Goal: Transaction & Acquisition: Purchase product/service

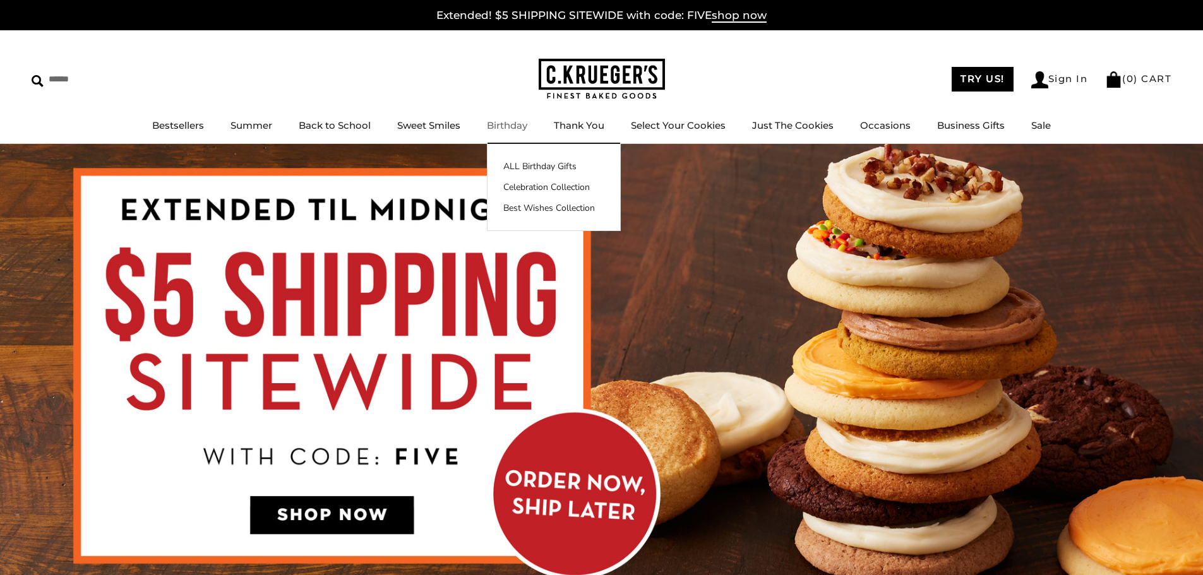
click at [509, 129] on link "Birthday" at bounding box center [507, 125] width 40 height 12
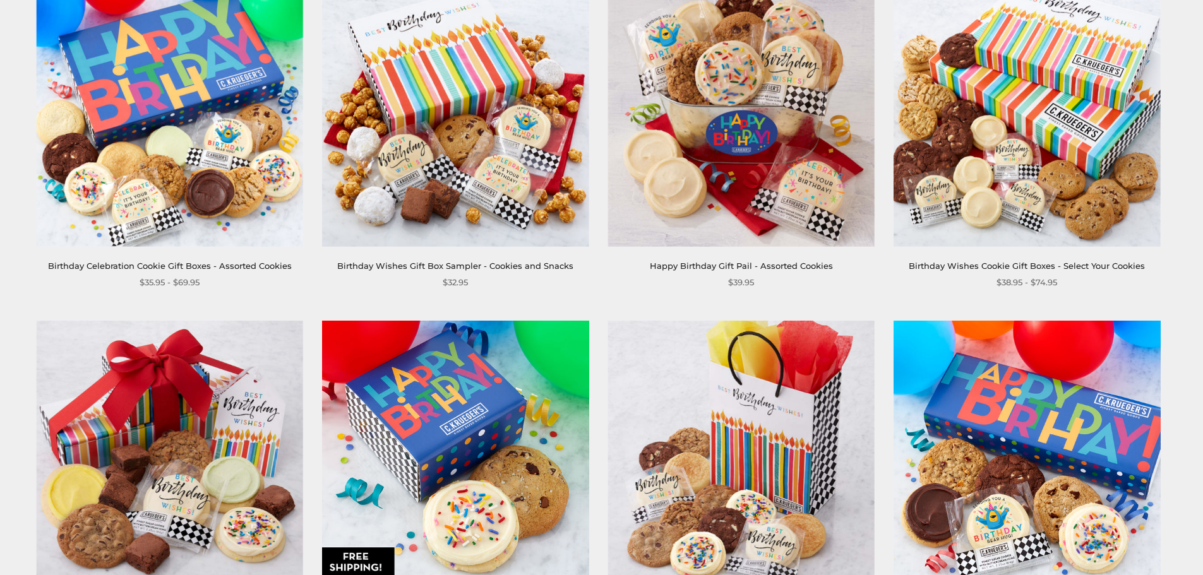
scroll to position [253, 0]
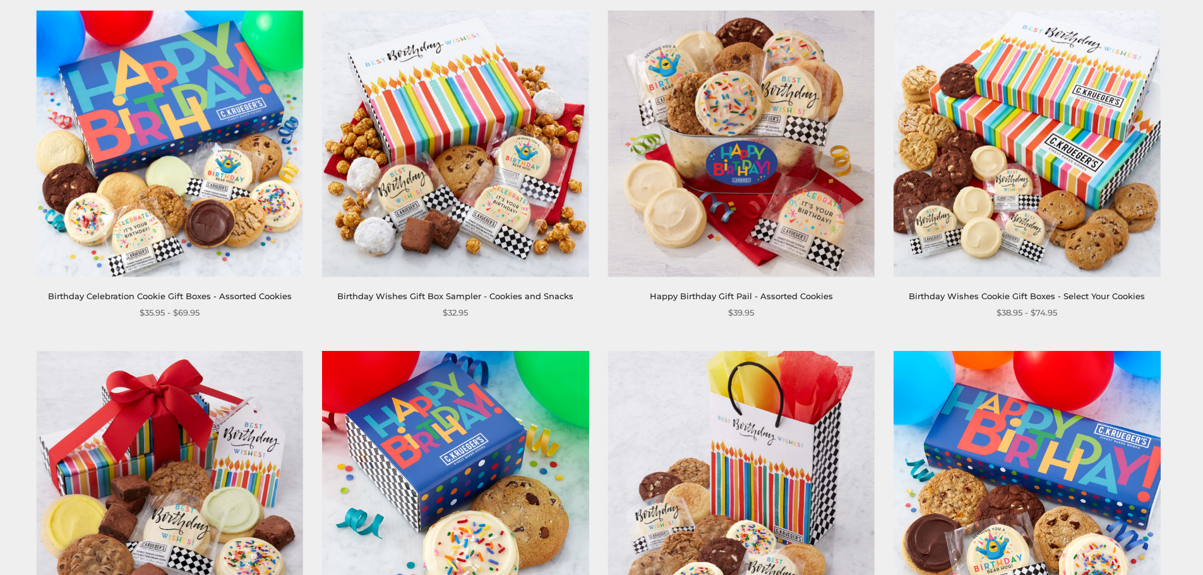
click at [180, 217] on img at bounding box center [170, 144] width 266 height 266
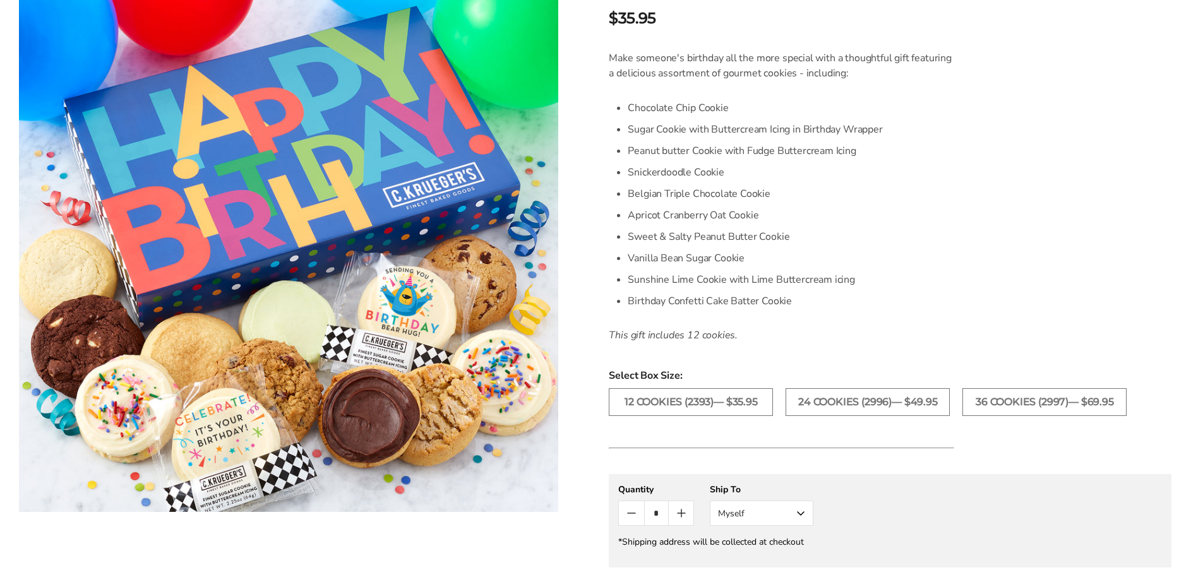
scroll to position [63, 0]
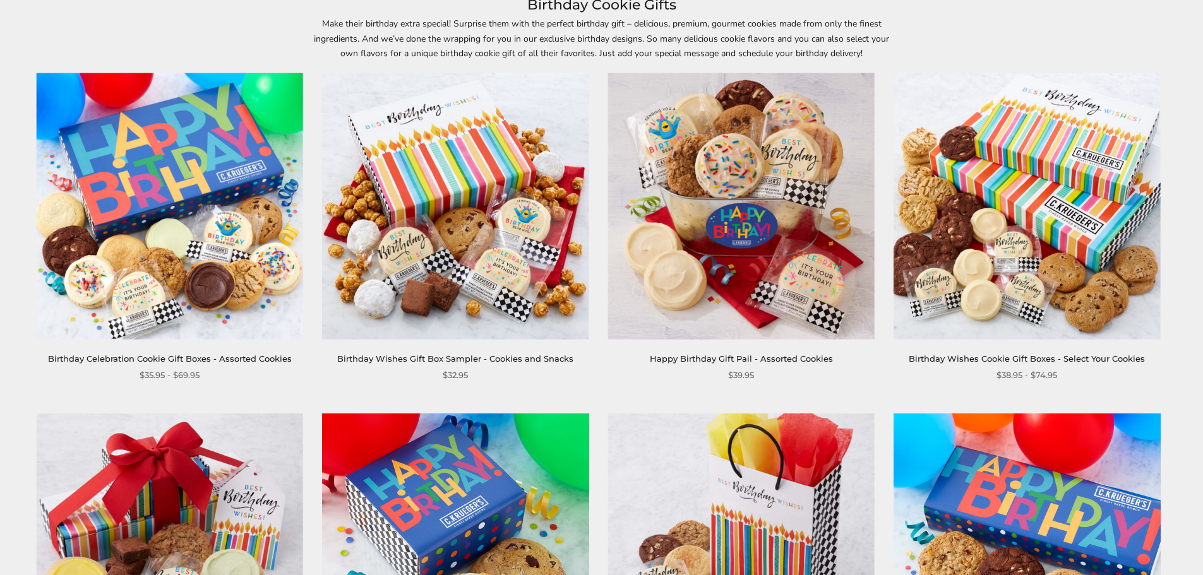
scroll to position [189, 0]
click at [1025, 173] on img at bounding box center [1026, 207] width 266 height 266
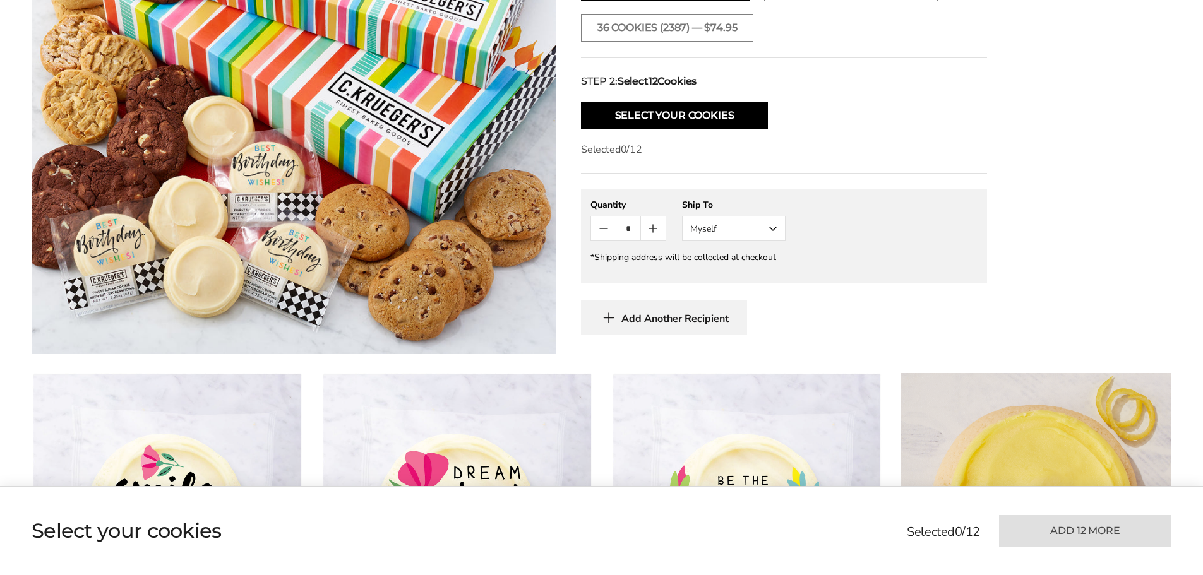
scroll to position [568, 0]
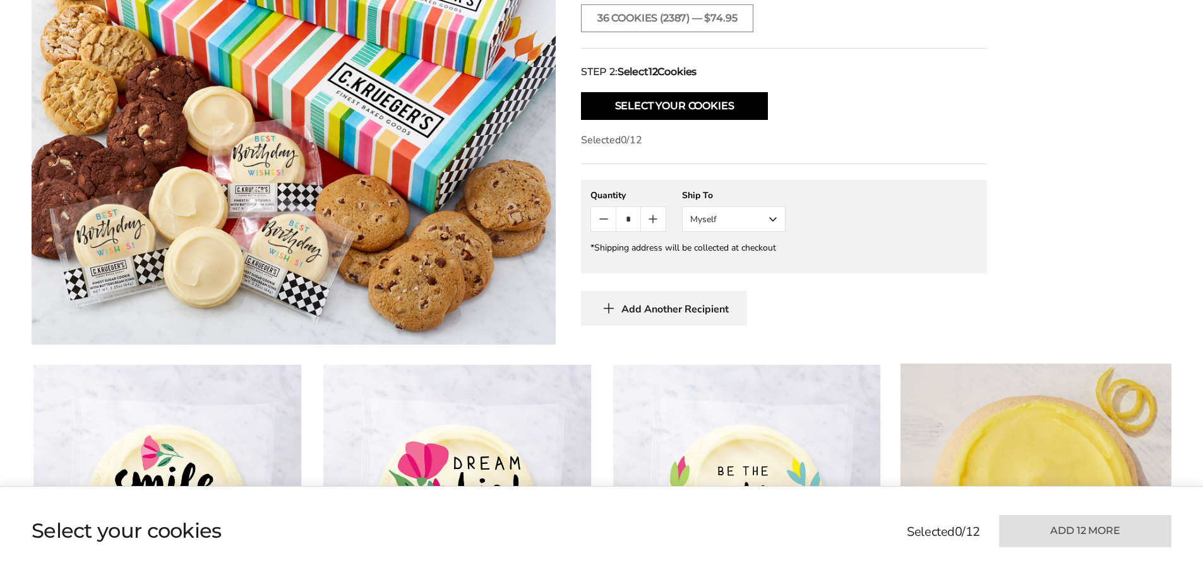
click at [774, 217] on button "Myself" at bounding box center [734, 218] width 104 height 25
click at [744, 267] on button "Other Recipient" at bounding box center [733, 265] width 102 height 23
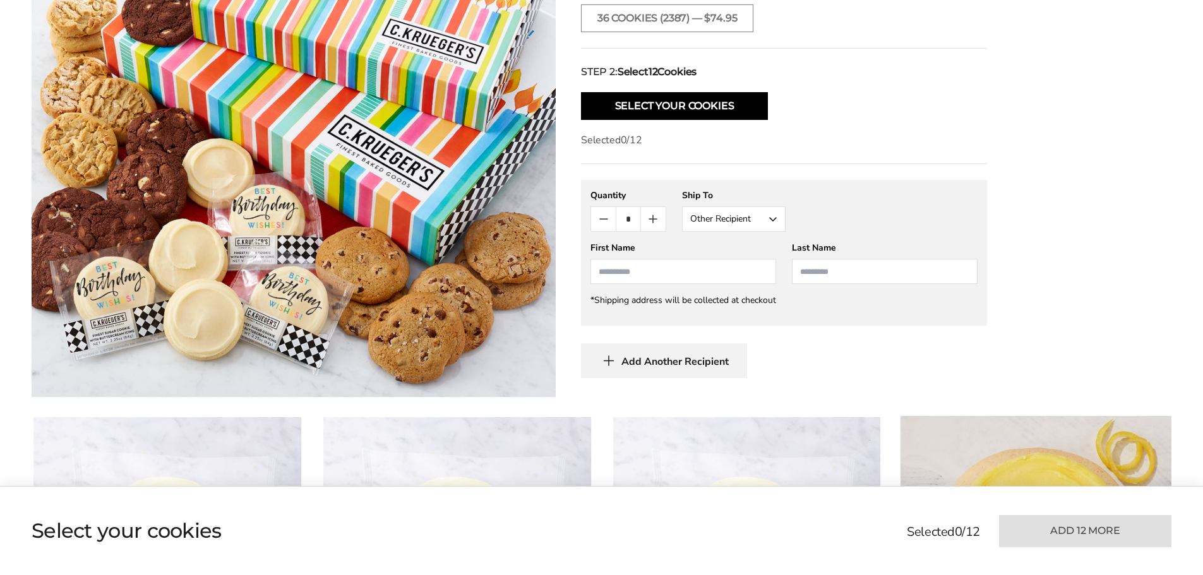
click at [703, 263] on input "First Name" at bounding box center [683, 271] width 186 height 25
type input "****"
type input "**********"
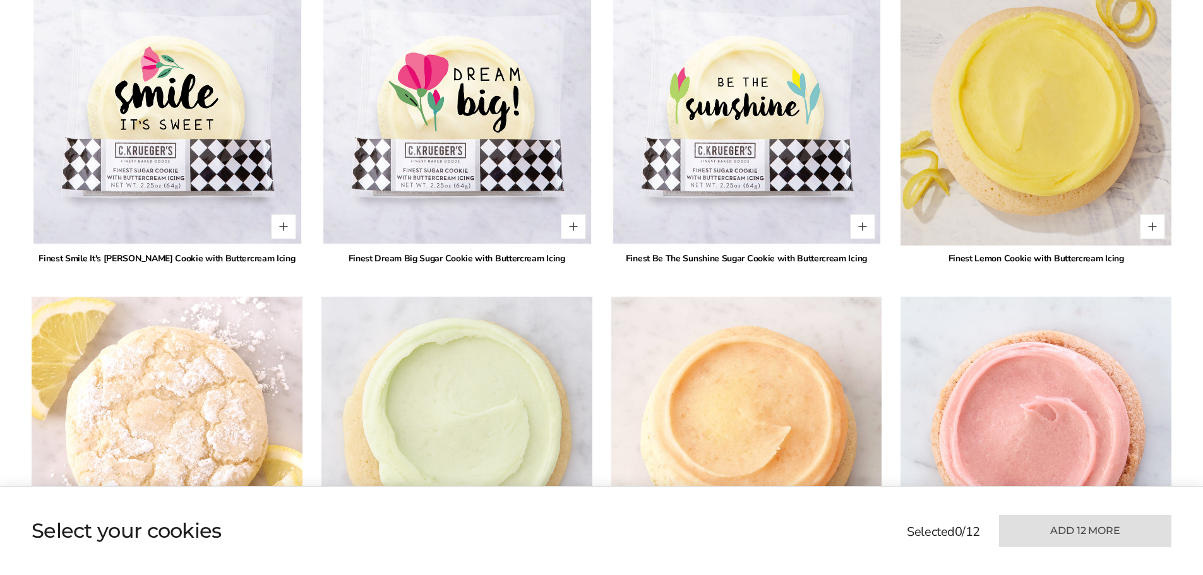
scroll to position [1010, 0]
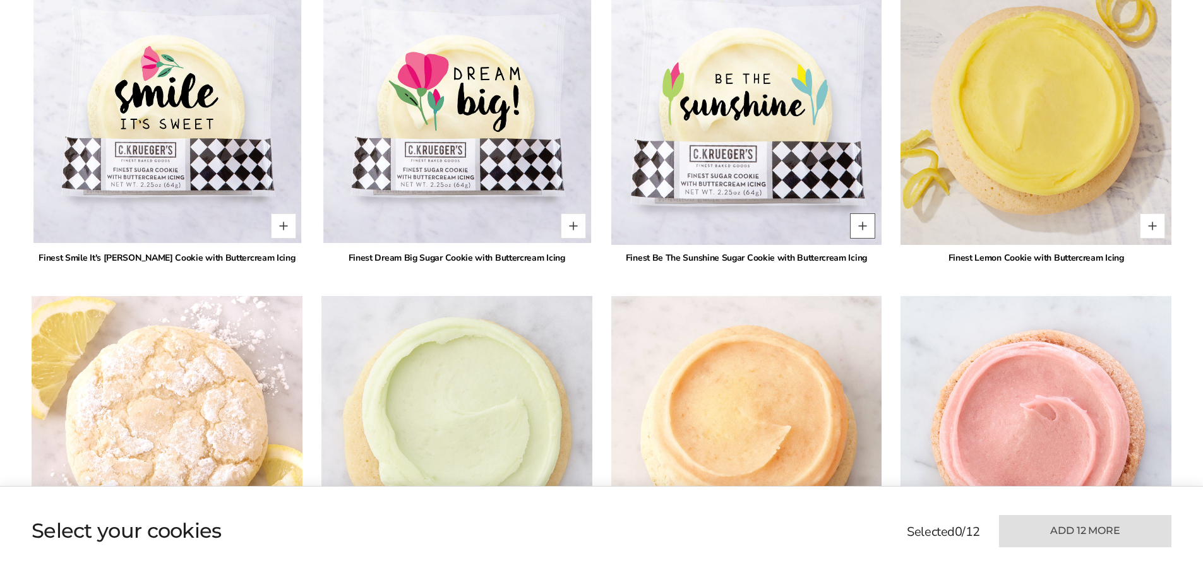
click at [859, 227] on button "Quantity button plus" at bounding box center [862, 225] width 25 height 25
type input "*"
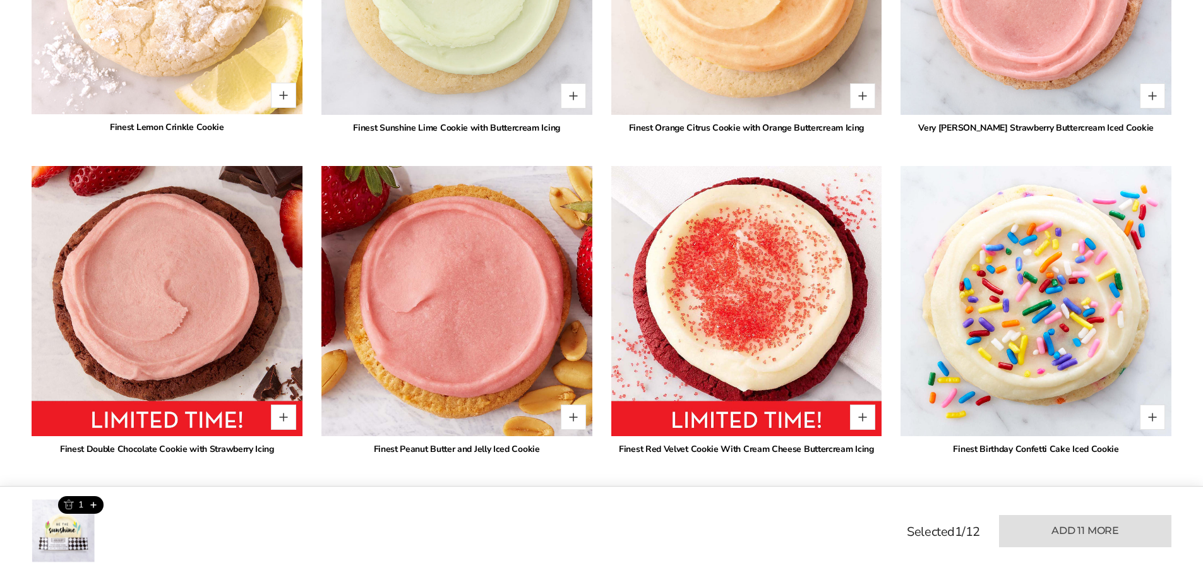
scroll to position [1515, 0]
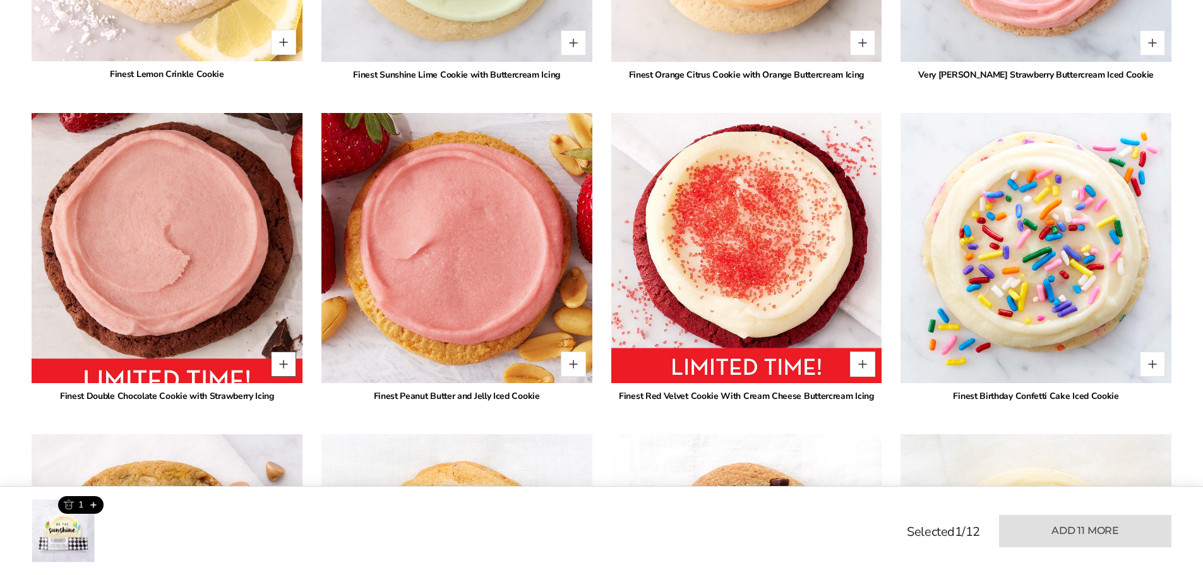
click at [285, 359] on button "Quantity button plus" at bounding box center [283, 364] width 25 height 25
type input "*"
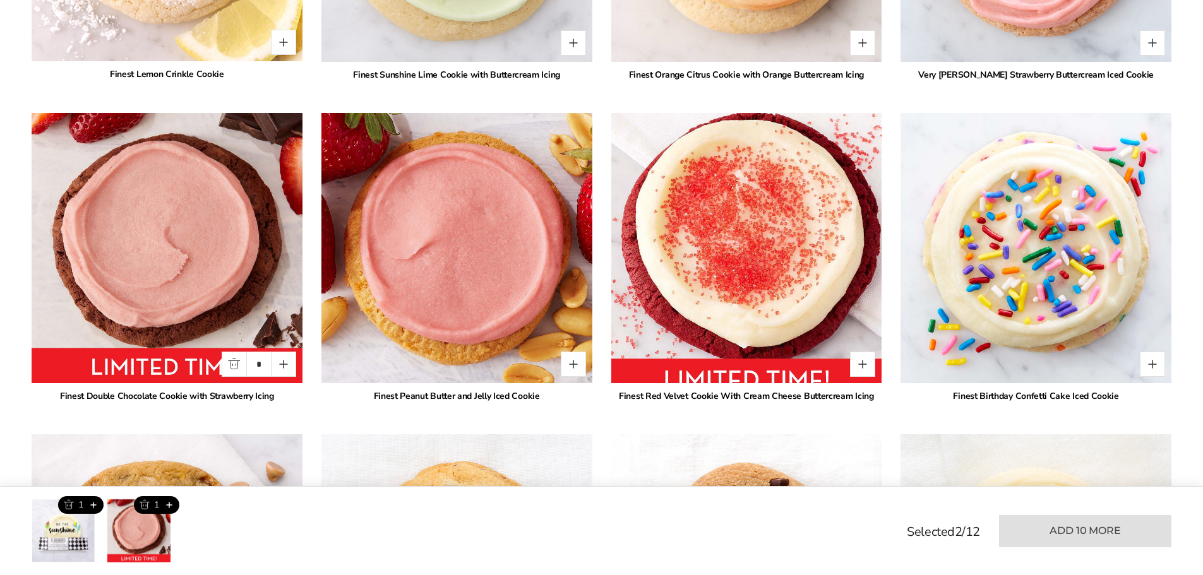
scroll to position [1578, 0]
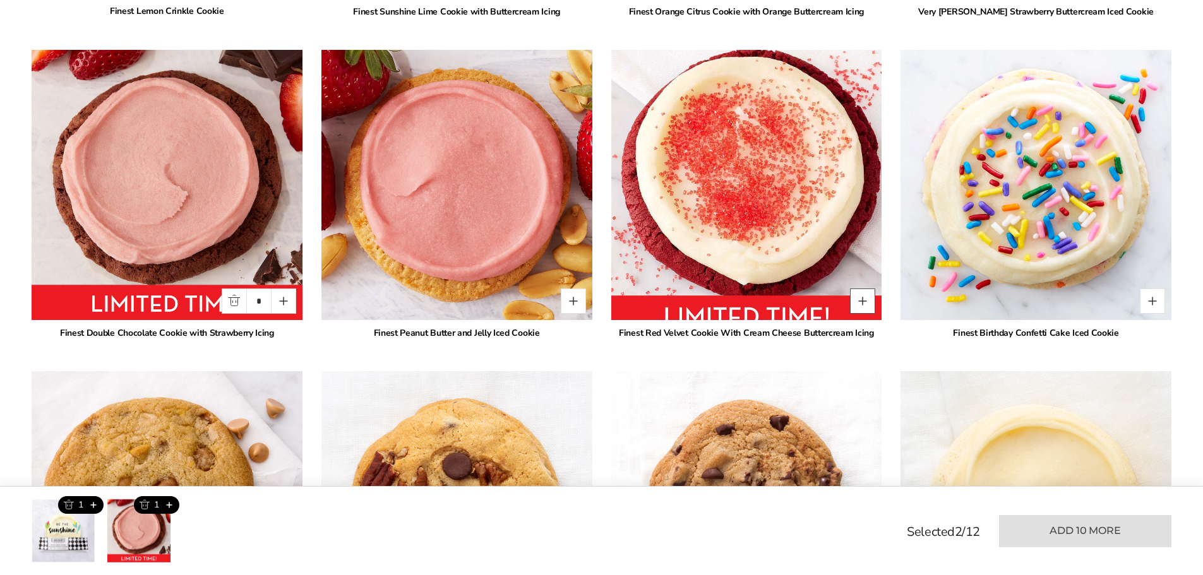
click at [867, 300] on button "Quantity button plus" at bounding box center [862, 301] width 25 height 25
type input "*"
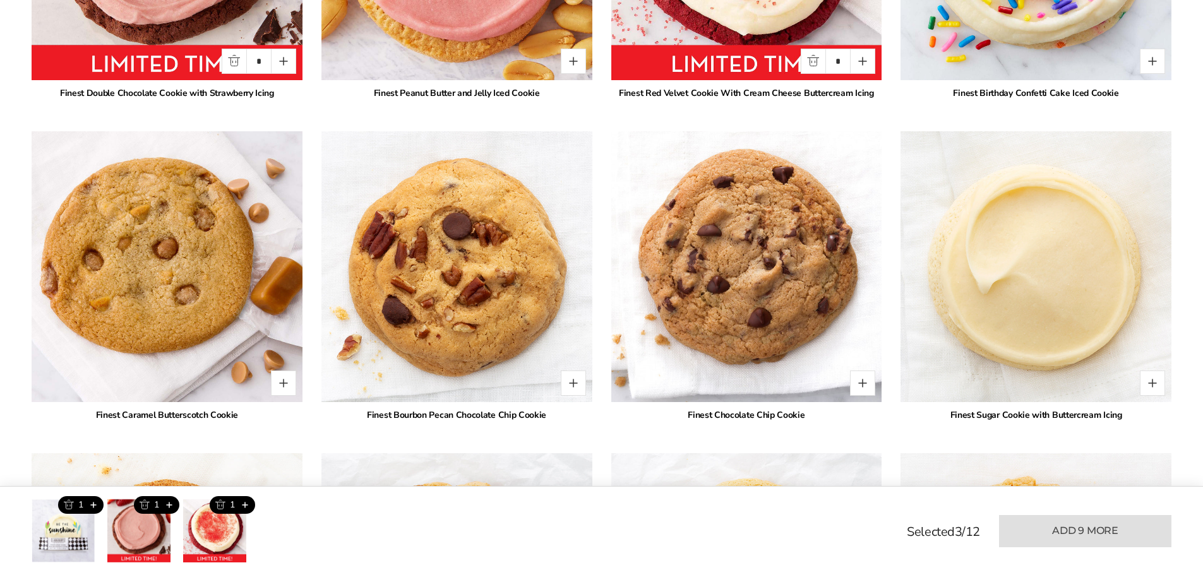
scroll to position [1894, 0]
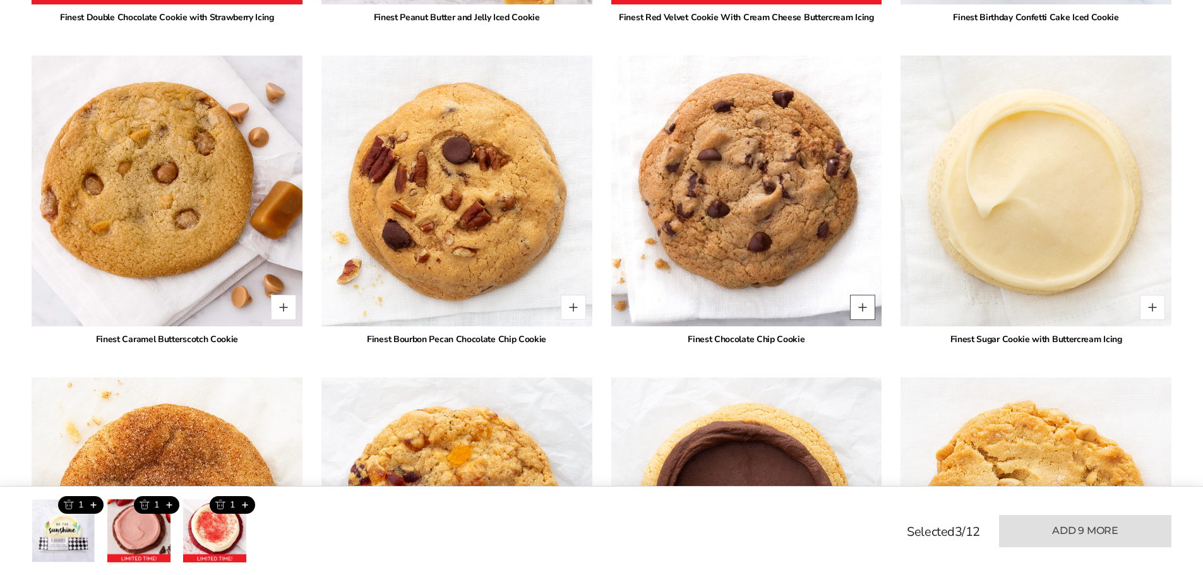
click at [866, 313] on button "Quantity button plus" at bounding box center [862, 307] width 25 height 25
type input "*"
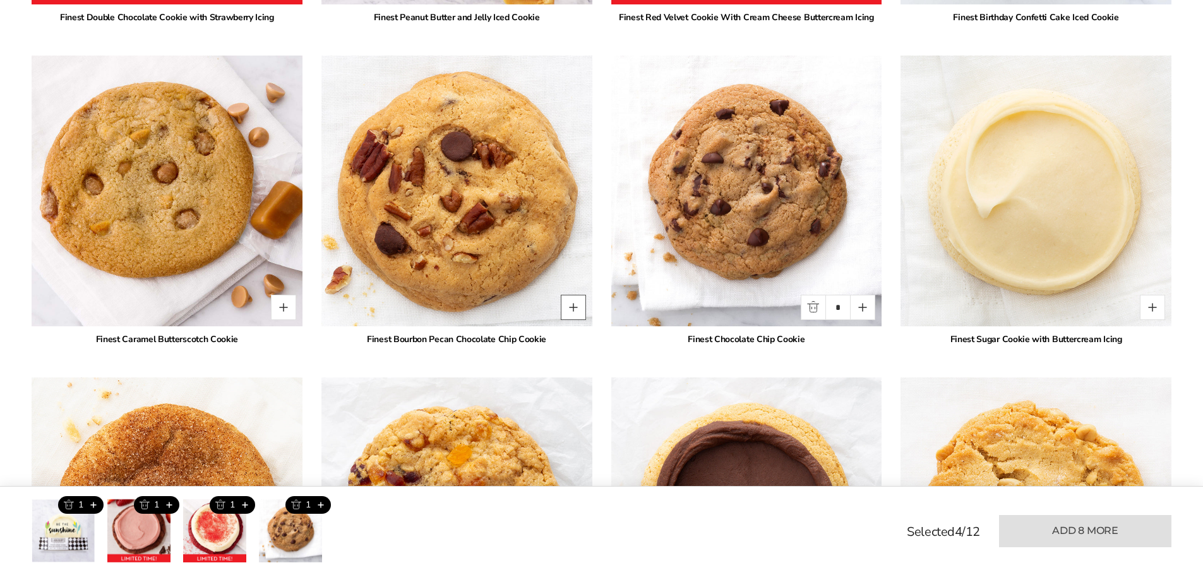
click at [566, 312] on button "Quantity button plus" at bounding box center [573, 307] width 25 height 25
type input "*"
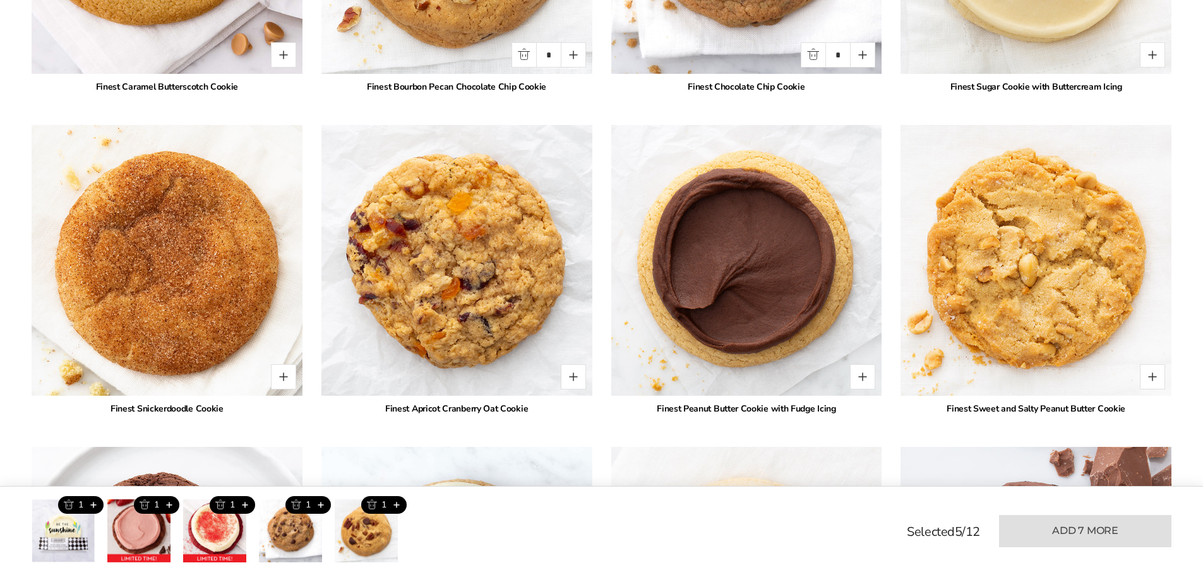
scroll to position [2273, 0]
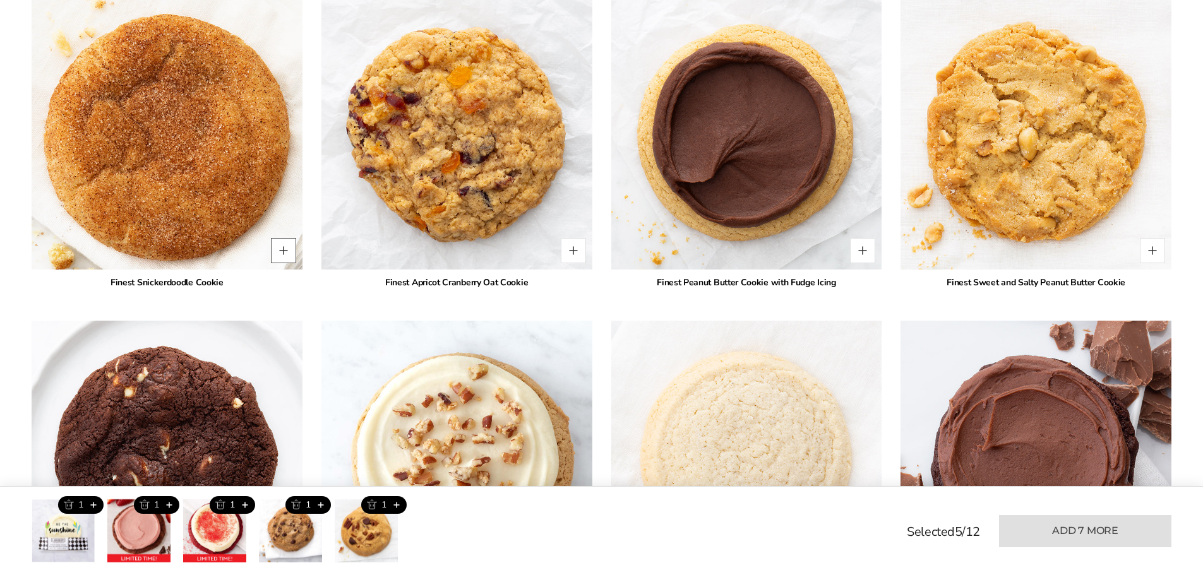
click at [274, 258] on button "Quantity button plus" at bounding box center [283, 250] width 25 height 25
type input "*"
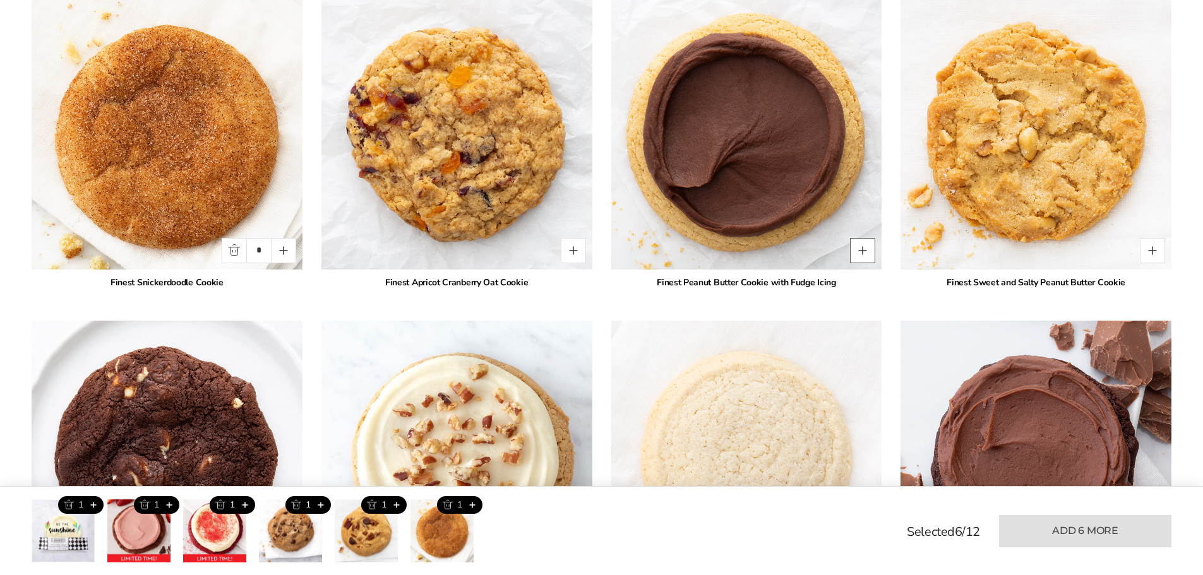
click at [859, 254] on button "Quantity button plus" at bounding box center [862, 250] width 25 height 25
type input "*"
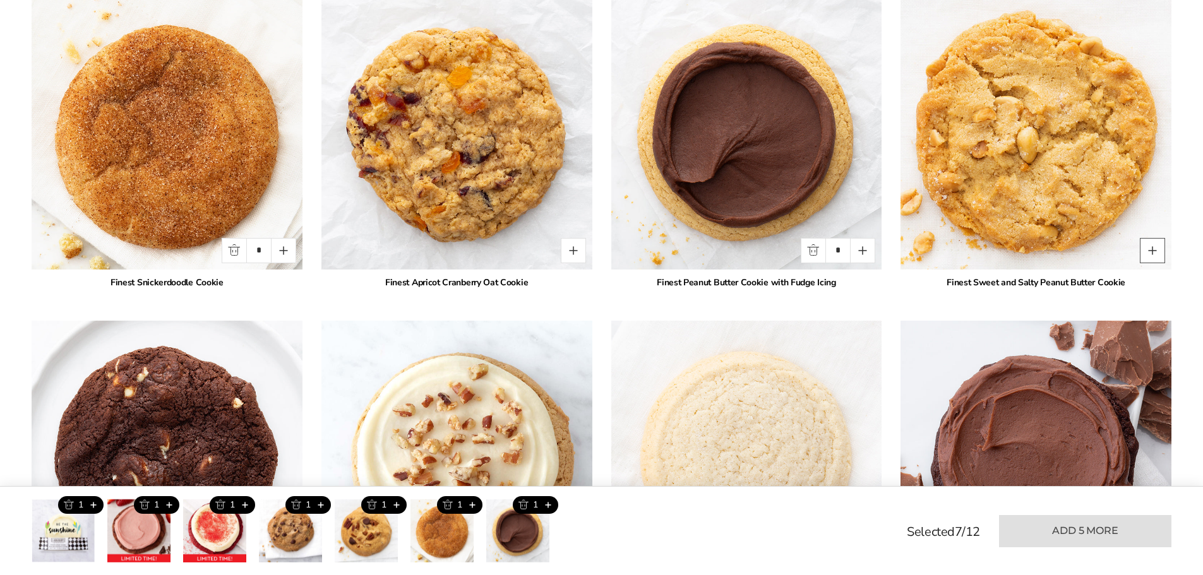
click at [1155, 253] on button "Quantity button plus" at bounding box center [1152, 250] width 25 height 25
type input "*"
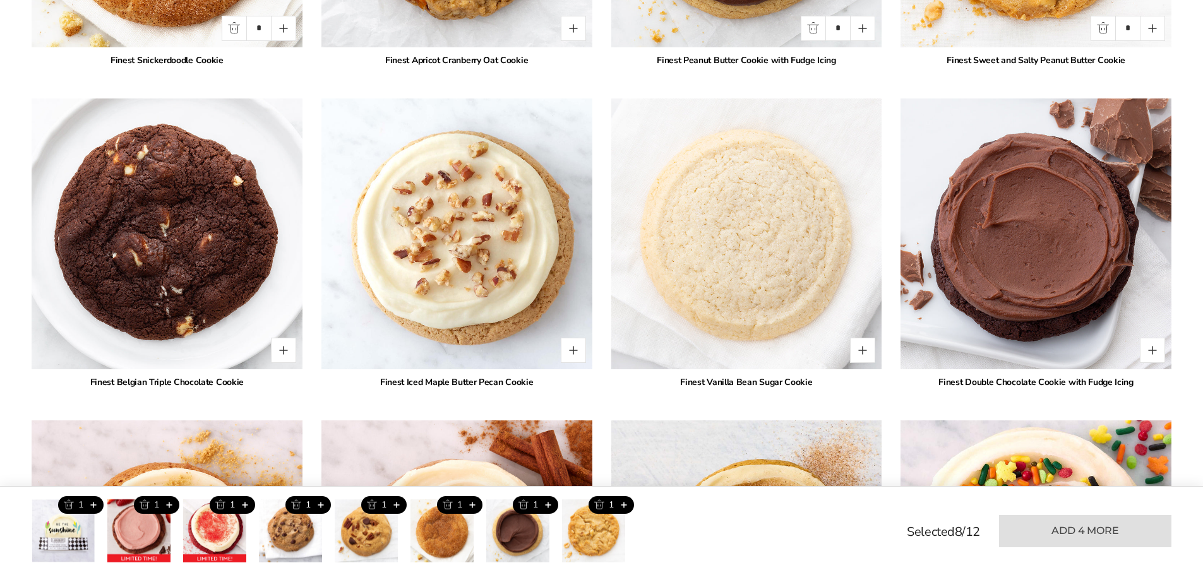
scroll to position [2525, 0]
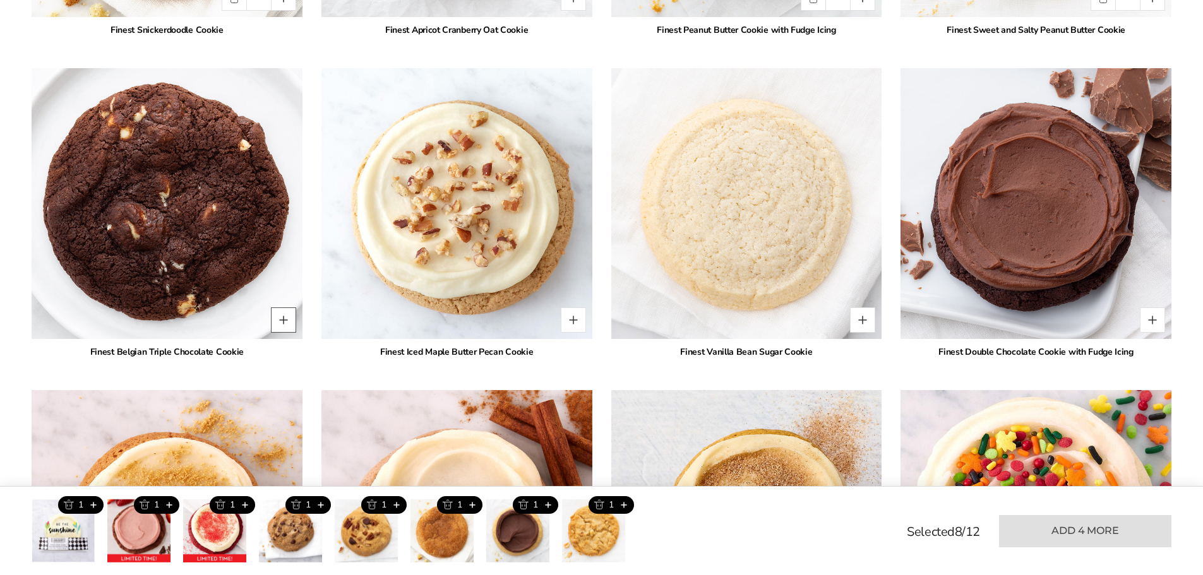
click at [286, 321] on button "Quantity button plus" at bounding box center [283, 319] width 25 height 25
type input "*"
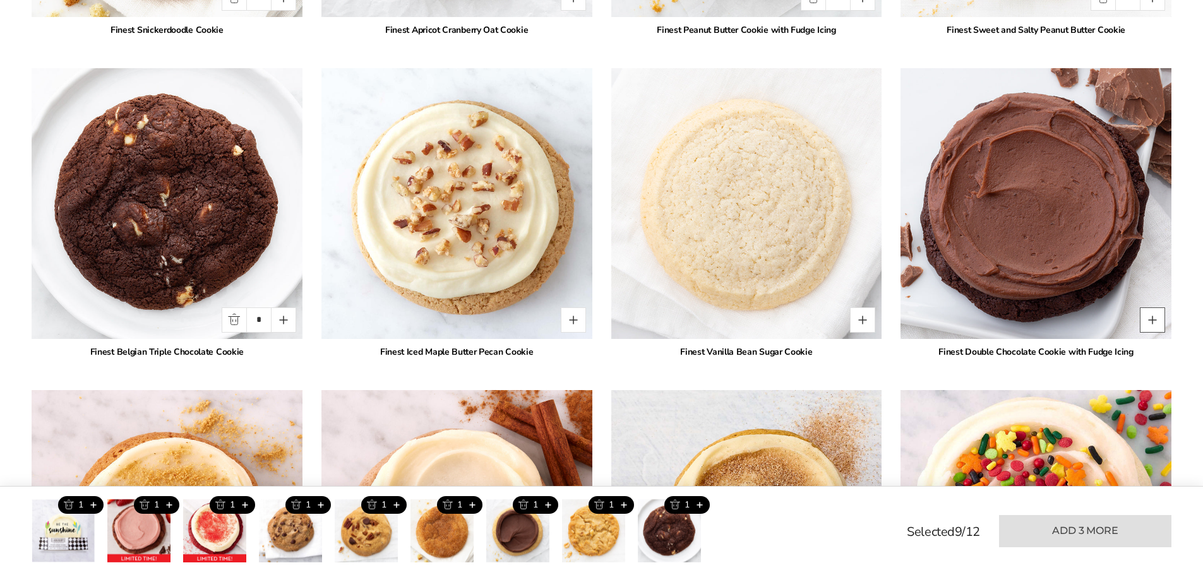
click at [1153, 319] on button "Quantity button plus" at bounding box center [1152, 319] width 25 height 25
type input "*"
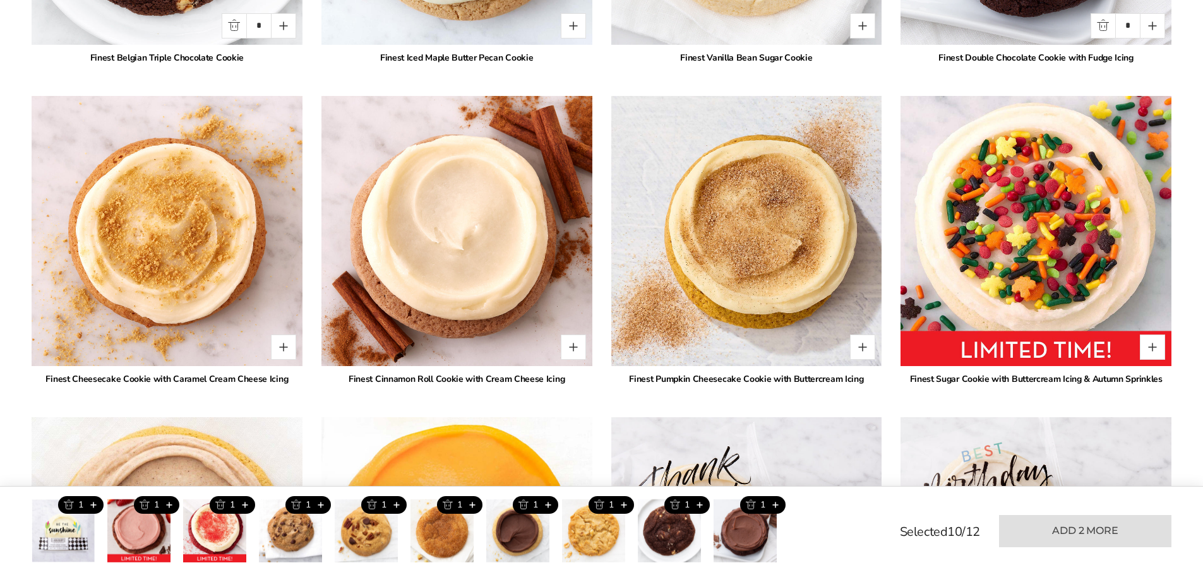
scroll to position [2841, 0]
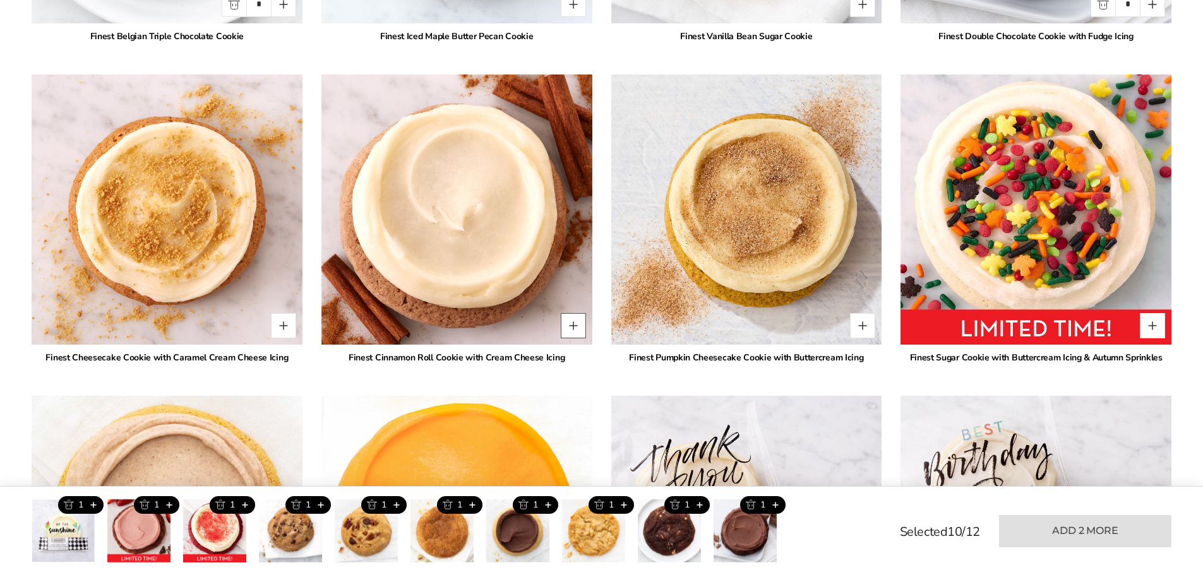
click at [577, 325] on button "Quantity button plus" at bounding box center [573, 325] width 25 height 25
type input "*"
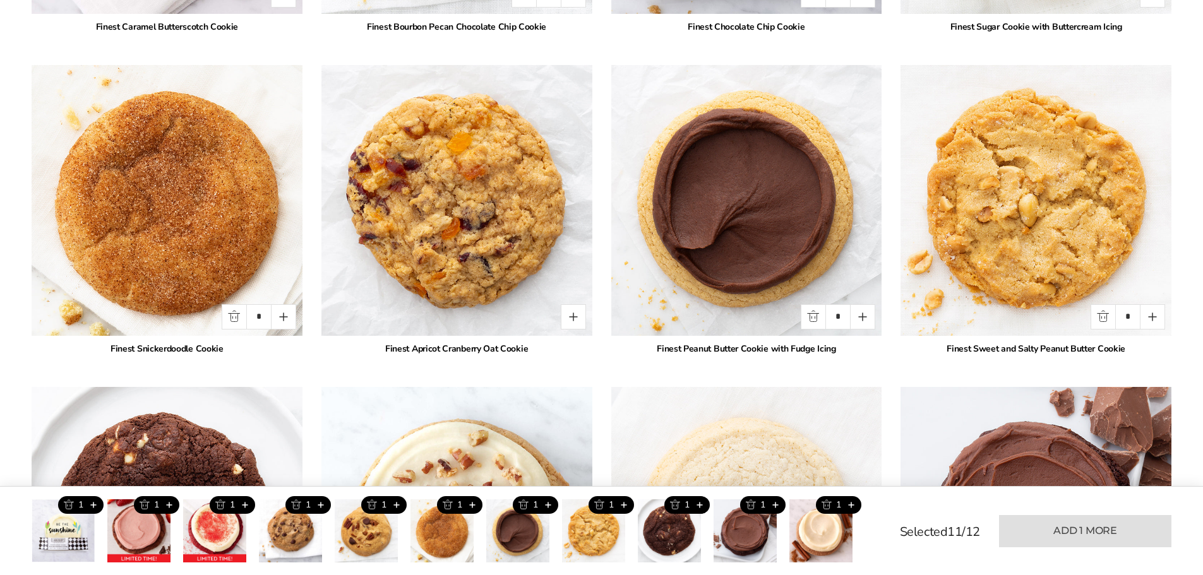
scroll to position [2210, 0]
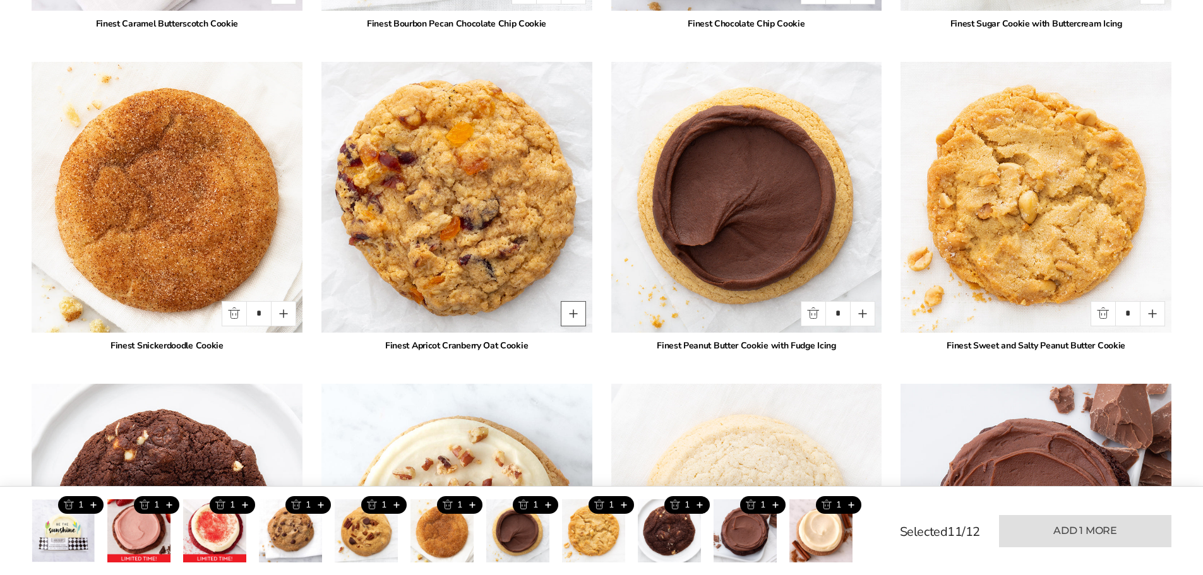
click at [568, 319] on button "Quantity button plus" at bounding box center [573, 313] width 25 height 25
type input "*"
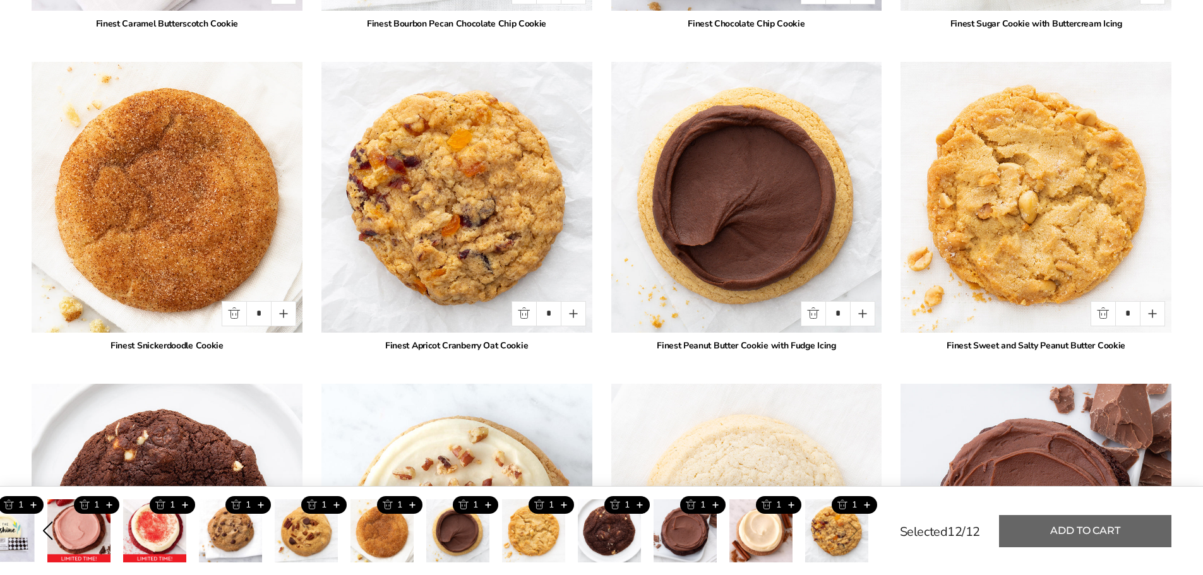
click at [1042, 533] on button "Add to cart" at bounding box center [1085, 531] width 172 height 32
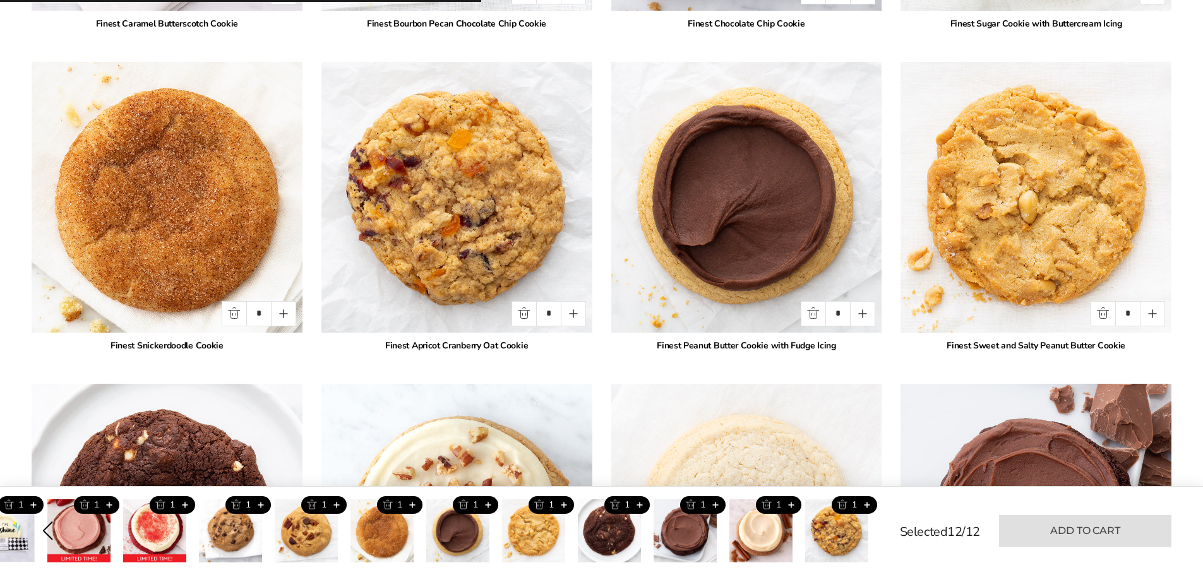
type input "*"
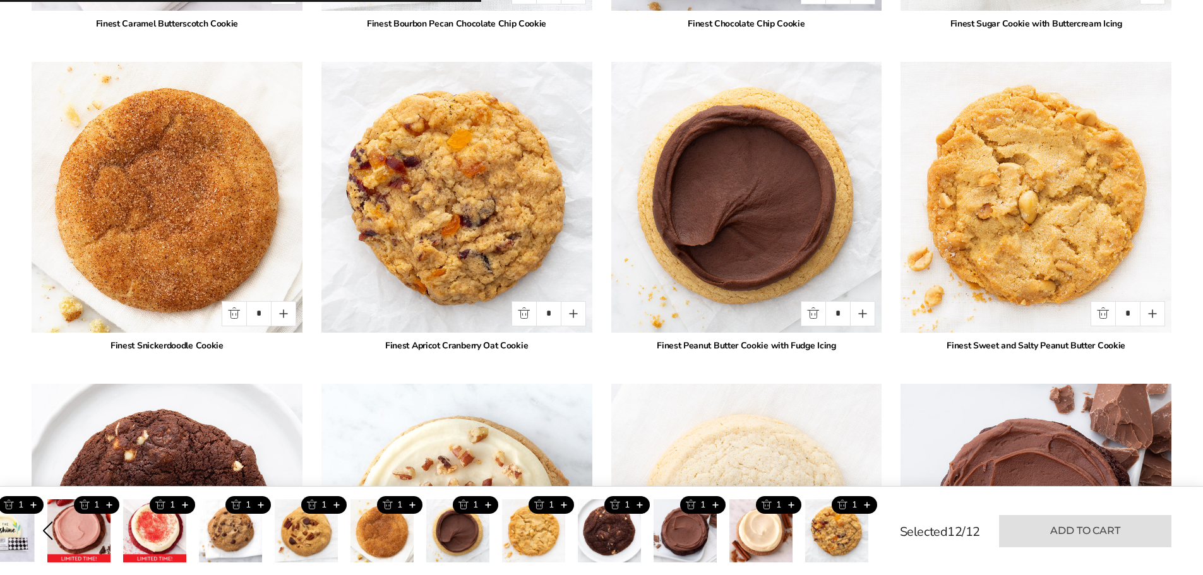
type input "*"
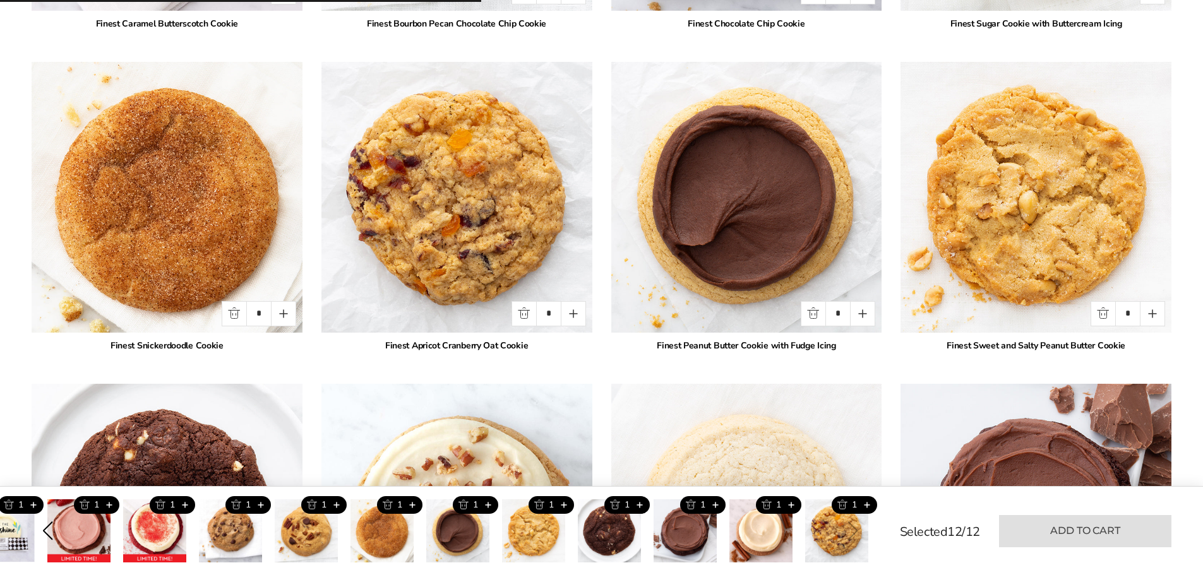
type input "*"
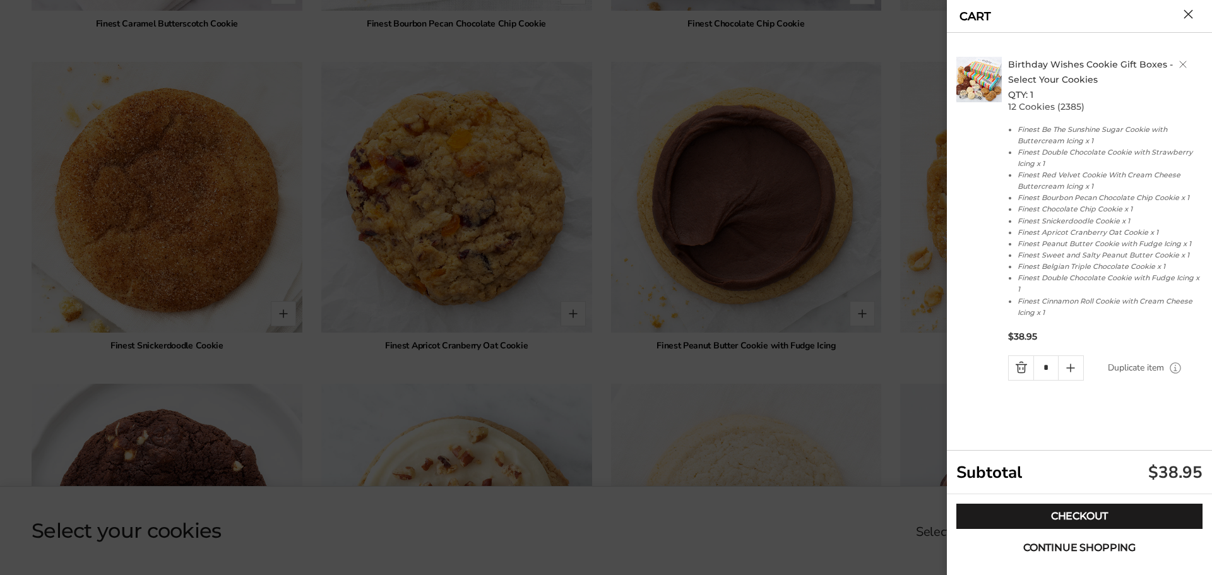
click at [1069, 547] on span "Continue shopping" at bounding box center [1079, 548] width 112 height 10
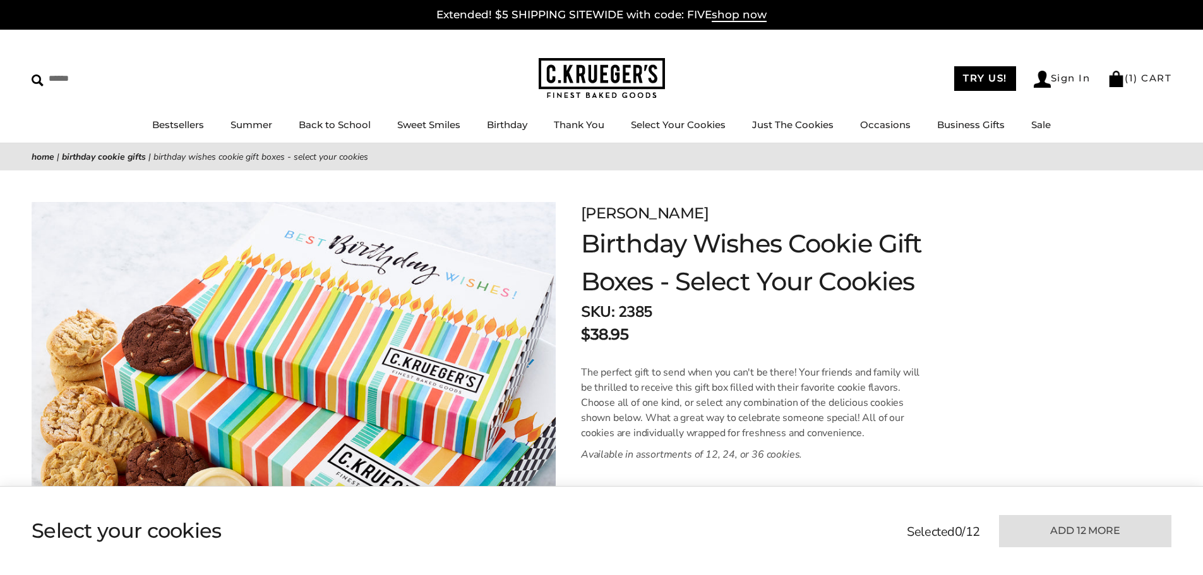
scroll to position [0, 0]
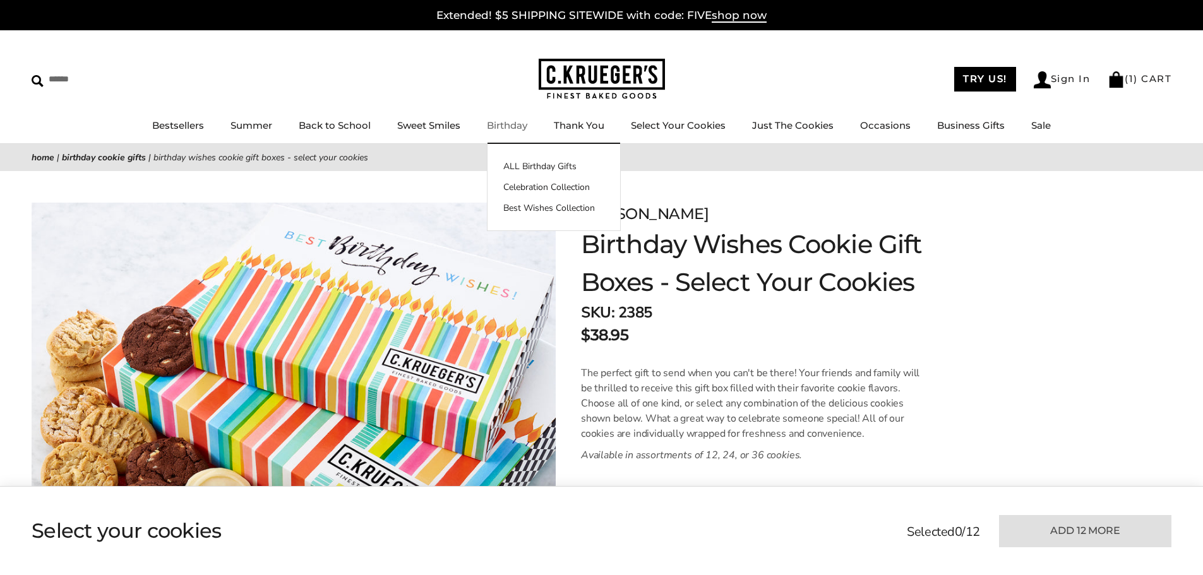
click at [504, 129] on link "Birthday" at bounding box center [507, 125] width 40 height 12
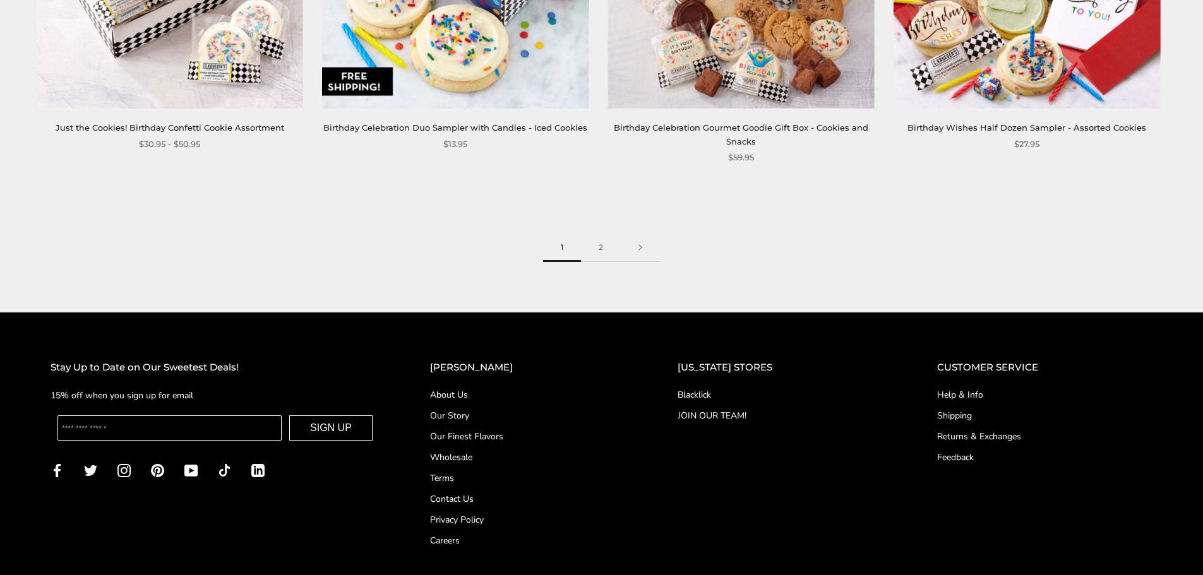
scroll to position [2147, 0]
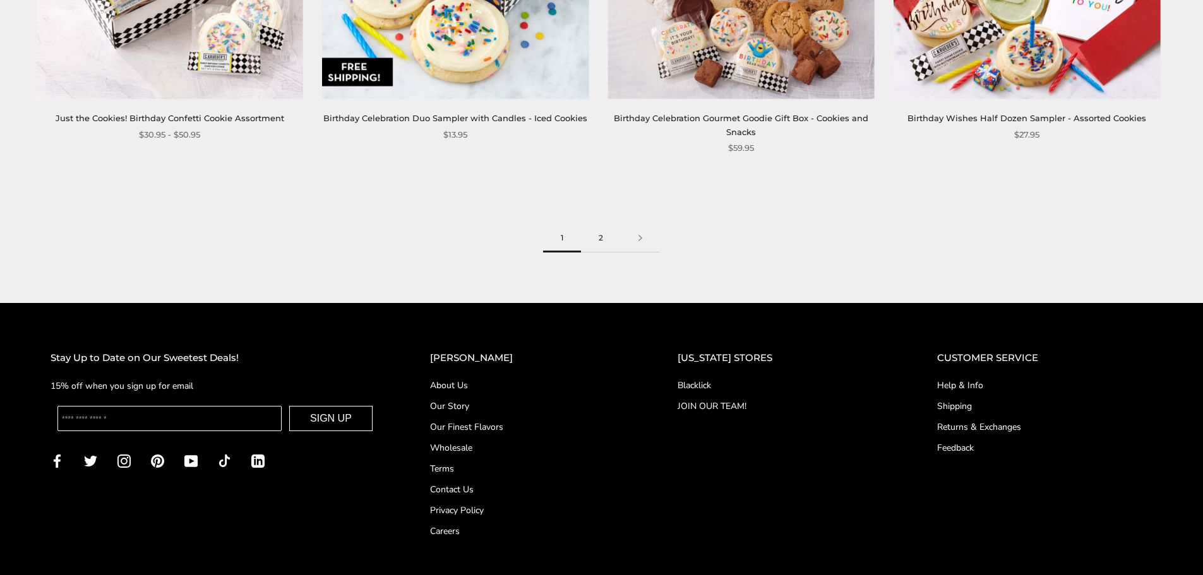
click at [602, 242] on link "2" at bounding box center [601, 238] width 40 height 28
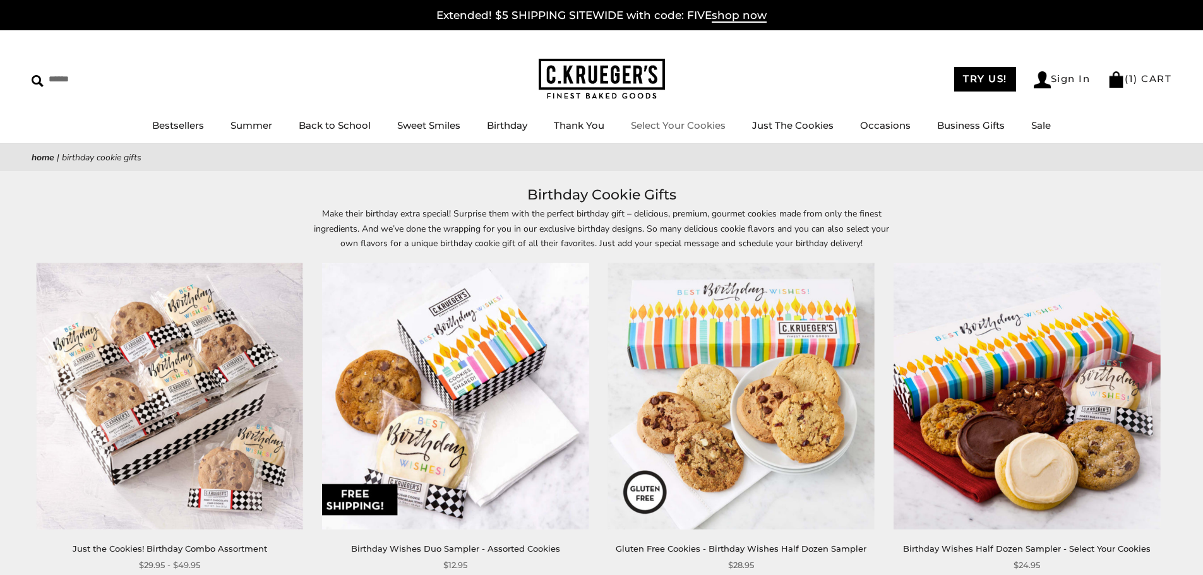
click at [701, 124] on link "Select Your Cookies" at bounding box center [678, 125] width 95 height 12
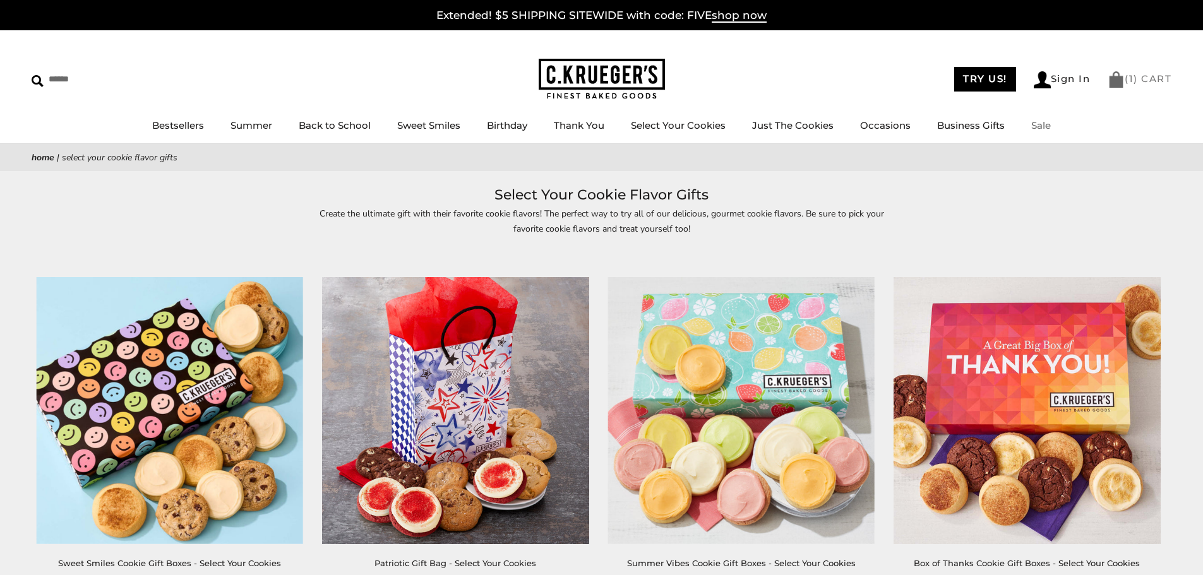
click at [1145, 84] on link "( 1 ) CART" at bounding box center [1139, 79] width 64 height 12
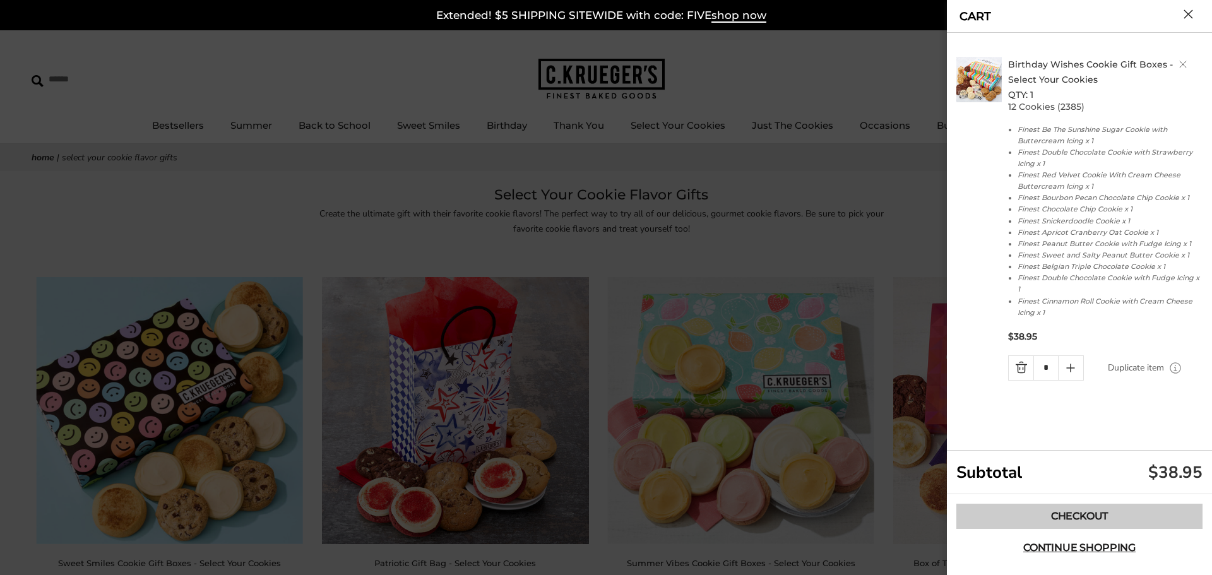
click at [1080, 522] on link "Checkout" at bounding box center [1079, 516] width 246 height 25
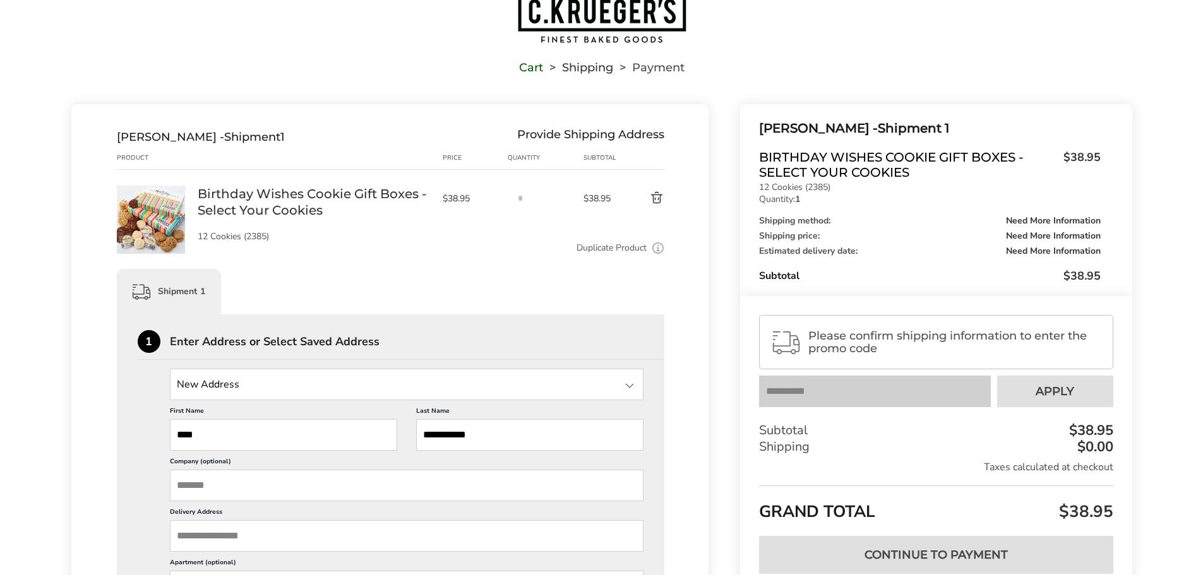
scroll to position [126, 0]
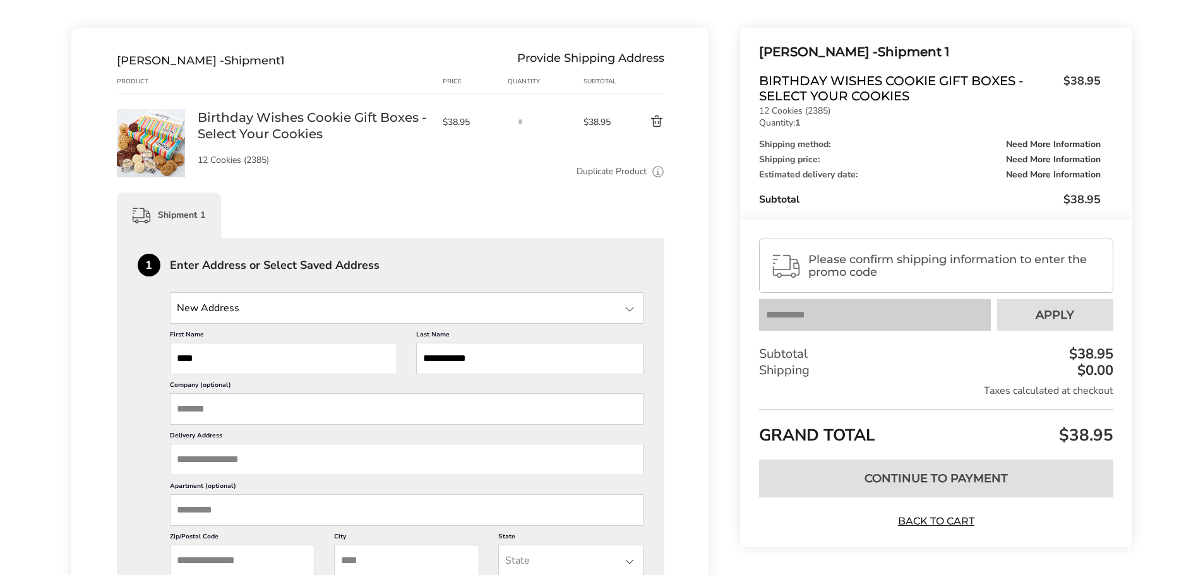
click at [234, 464] on input "Delivery Address" at bounding box center [407, 460] width 474 height 32
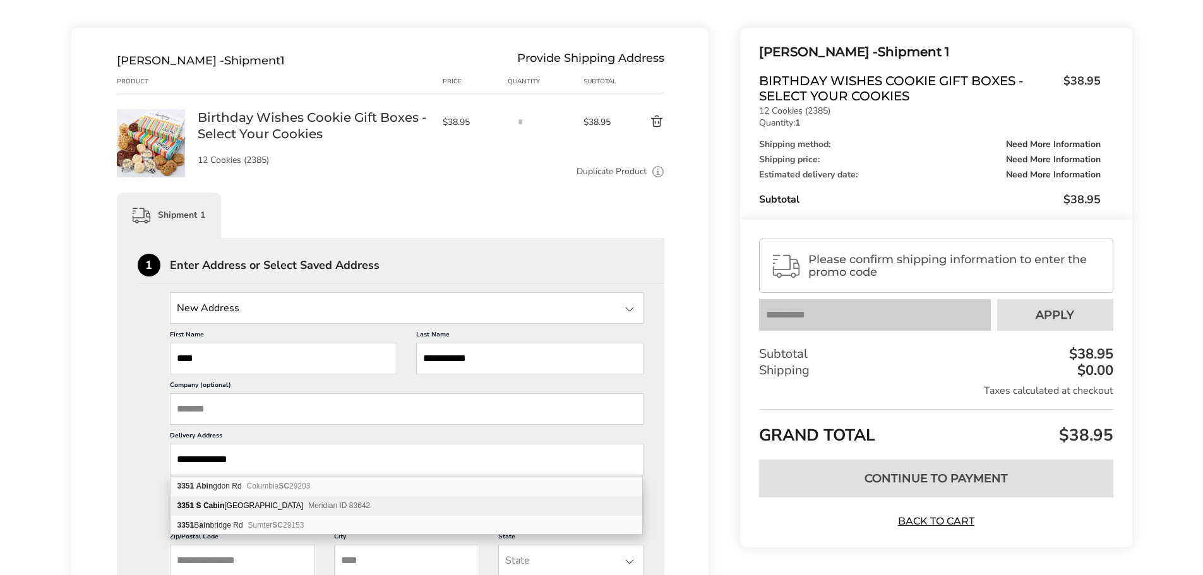
click at [253, 499] on div "3351 S Cabin Creek Way Meridian ID 83642" at bounding box center [406, 506] width 472 height 20
type input "**********"
type input "********"
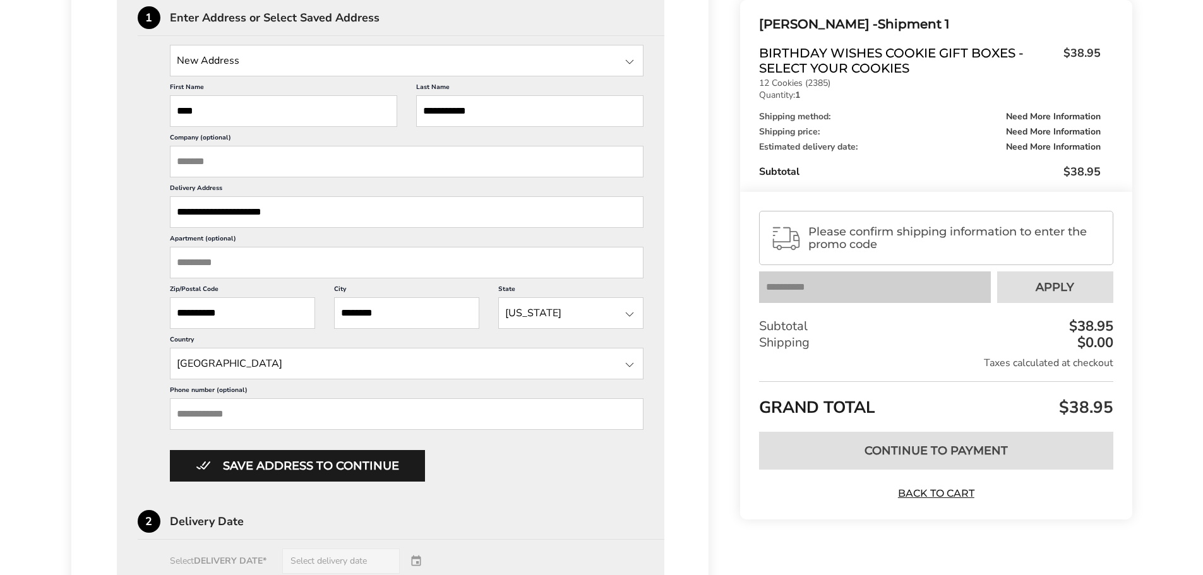
scroll to position [379, 0]
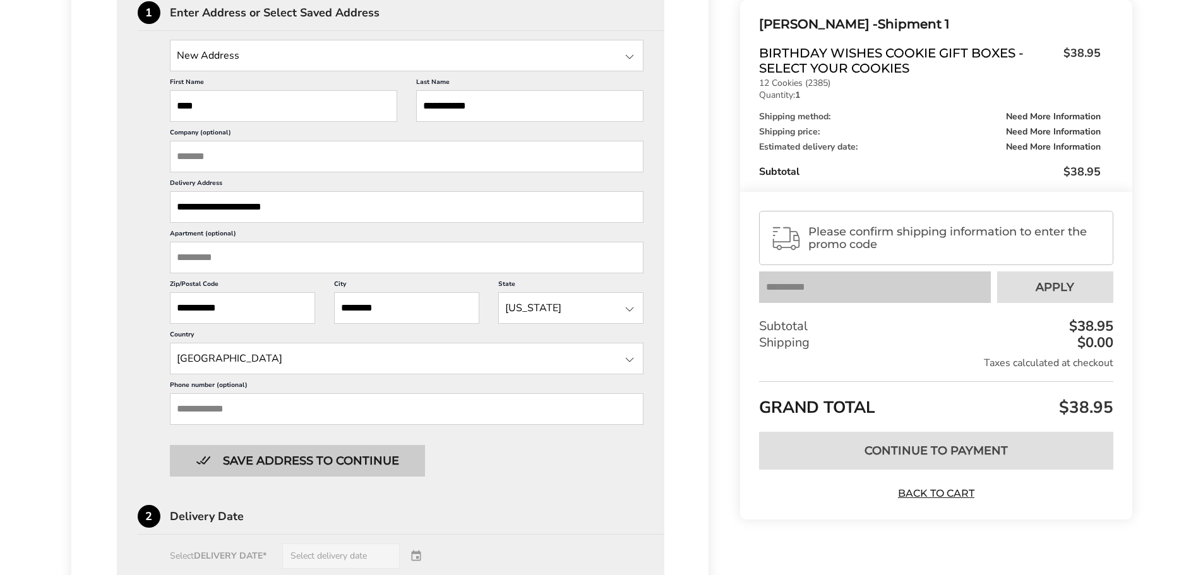
click at [299, 458] on button "Save address to continue" at bounding box center [297, 461] width 255 height 32
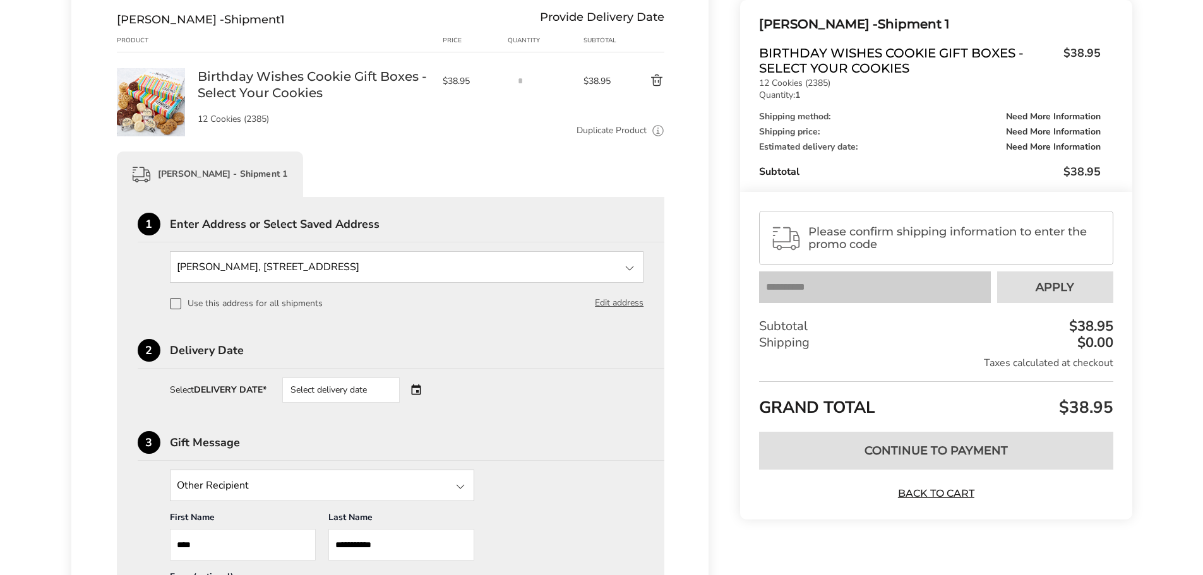
scroll to position [189, 0]
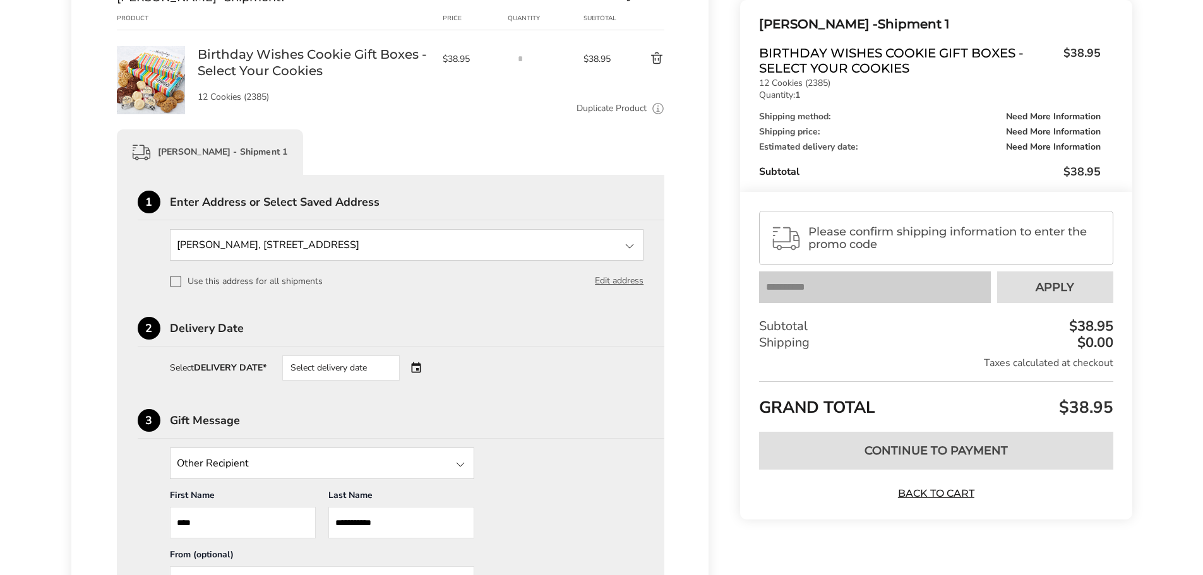
click at [421, 371] on div "Select delivery date" at bounding box center [358, 367] width 153 height 25
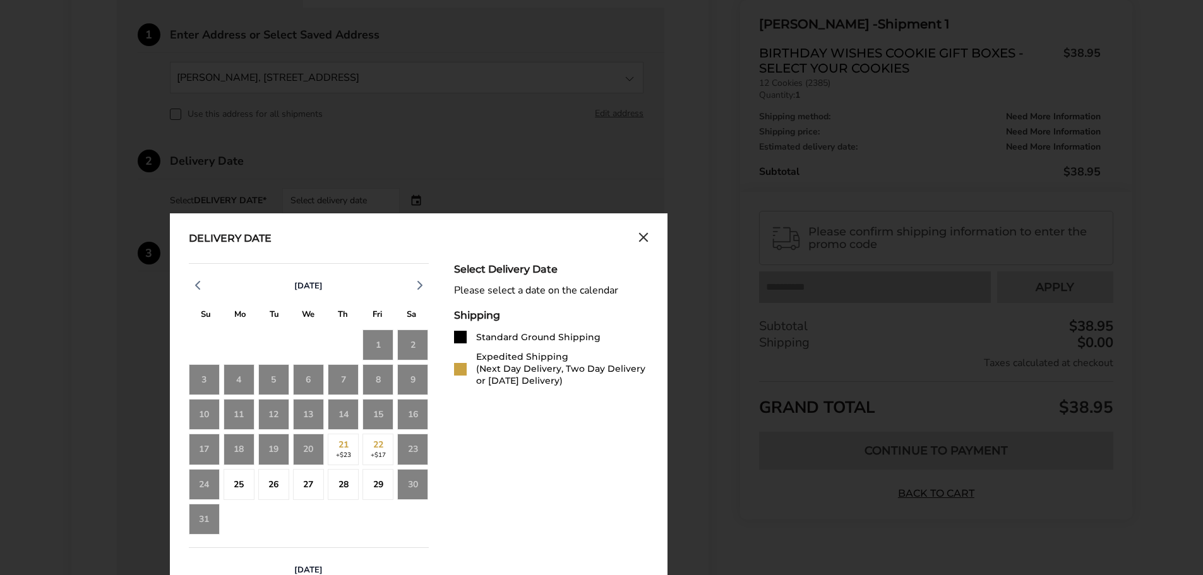
scroll to position [379, 0]
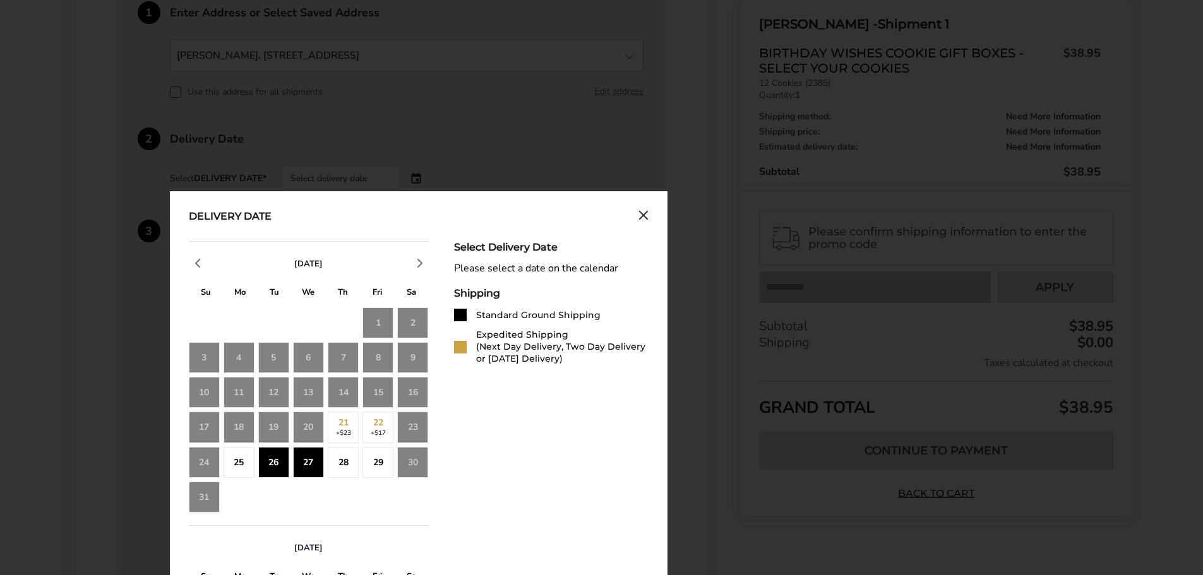
click at [270, 462] on div "26" at bounding box center [273, 462] width 31 height 31
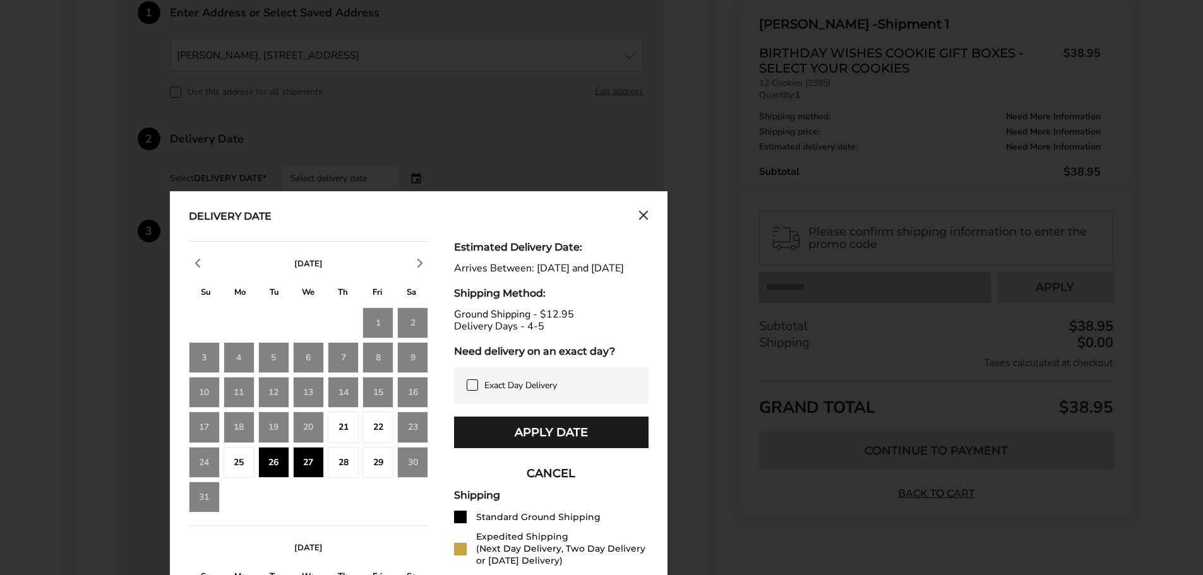
click at [475, 390] on icon at bounding box center [472, 385] width 10 height 10
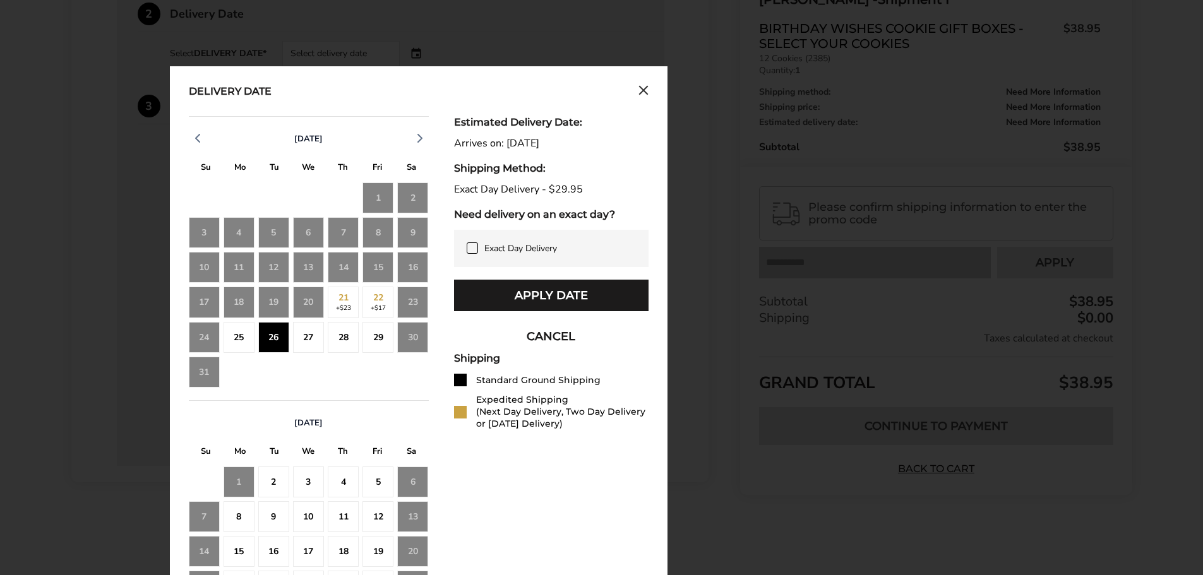
scroll to position [471, 0]
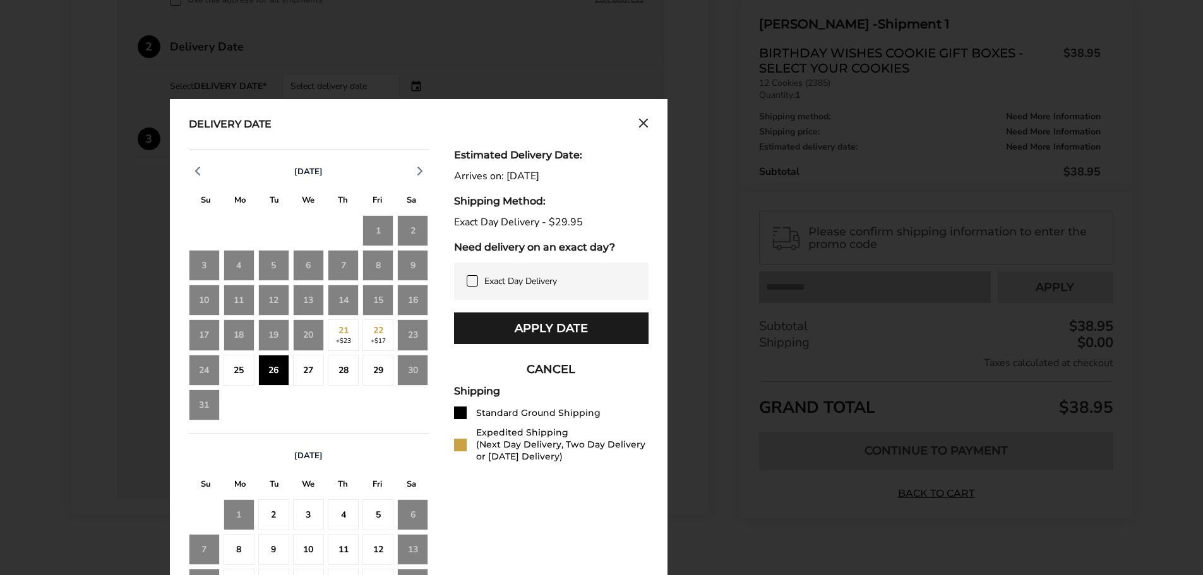
click at [470, 276] on icon at bounding box center [472, 281] width 10 height 10
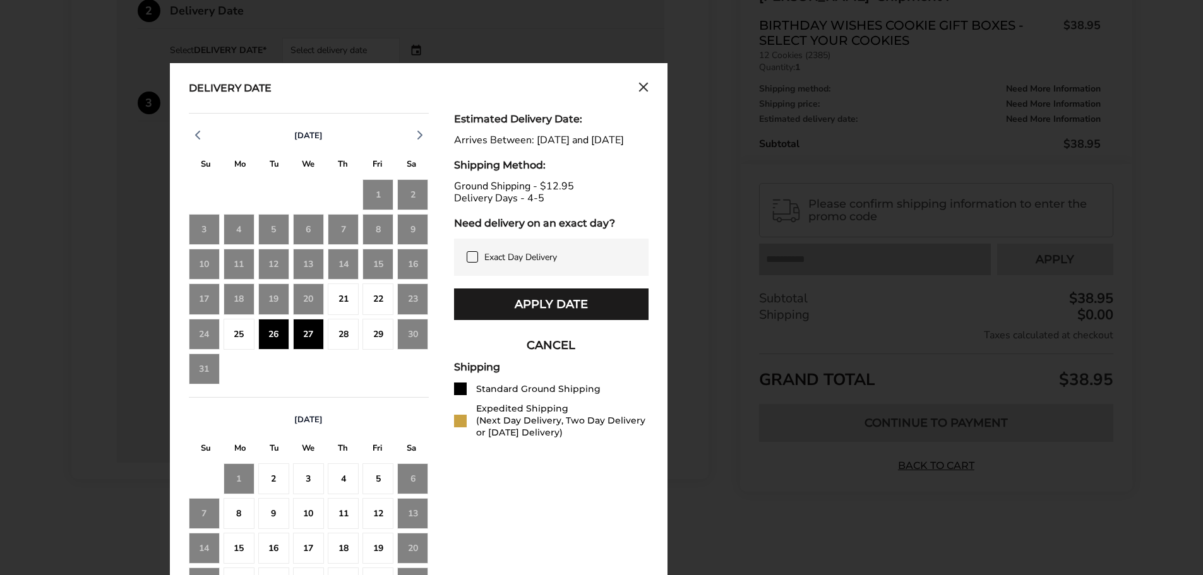
scroll to position [534, 0]
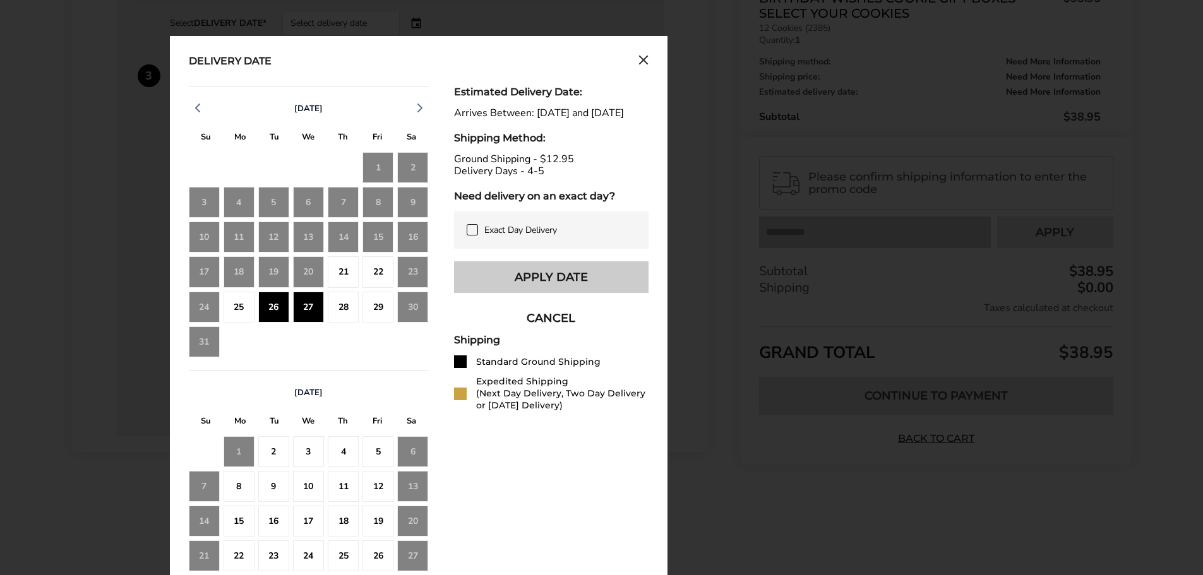
click at [549, 288] on button "Apply Date" at bounding box center [551, 277] width 194 height 32
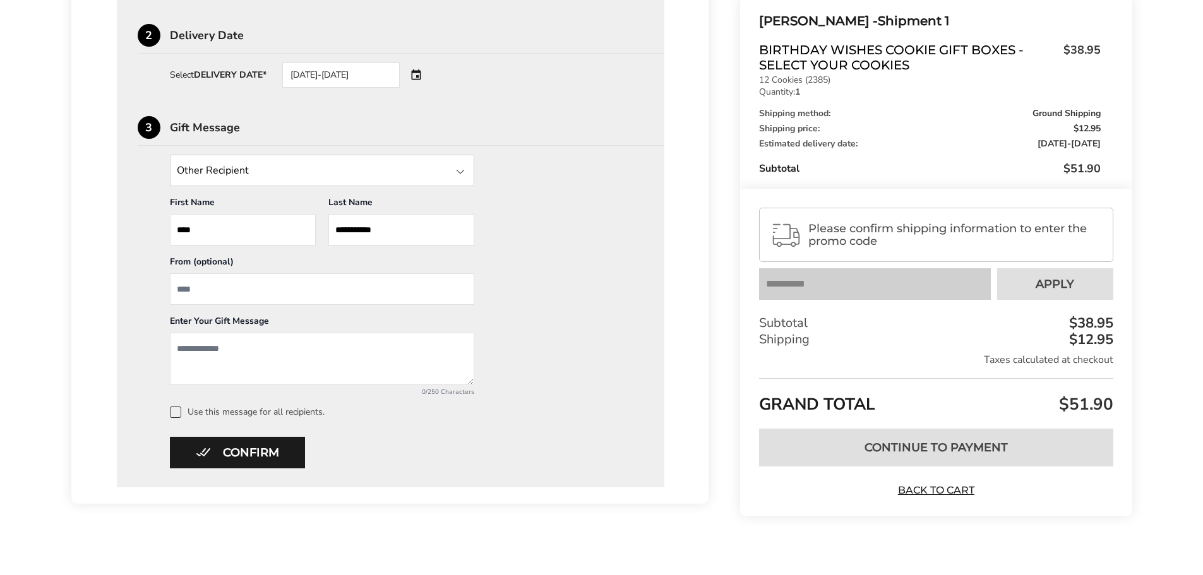
scroll to position [493, 0]
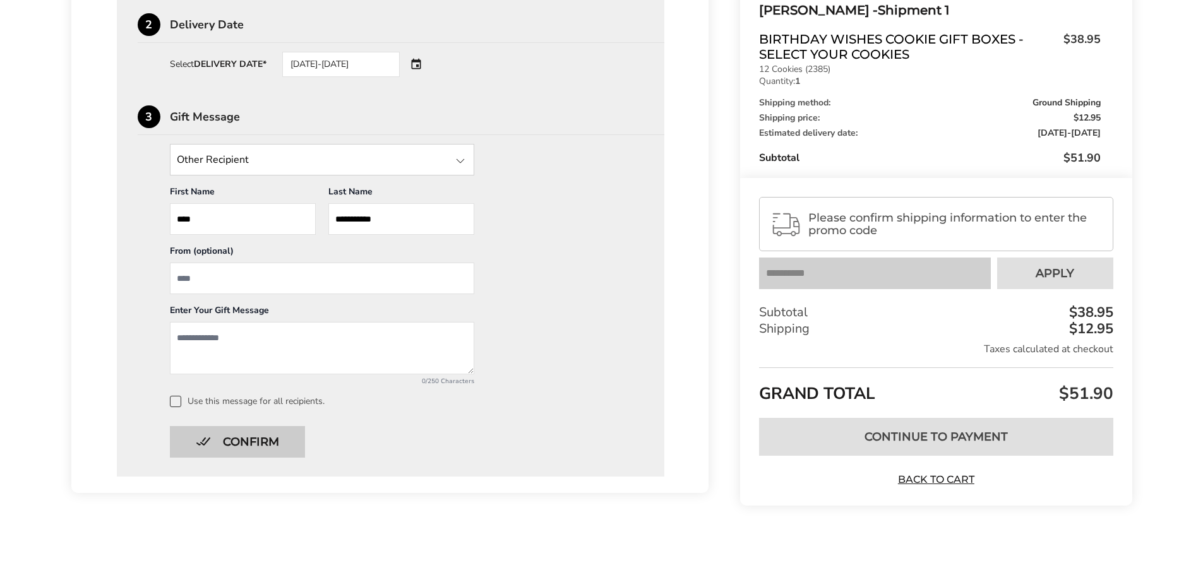
click at [281, 441] on button "Confirm" at bounding box center [237, 442] width 135 height 32
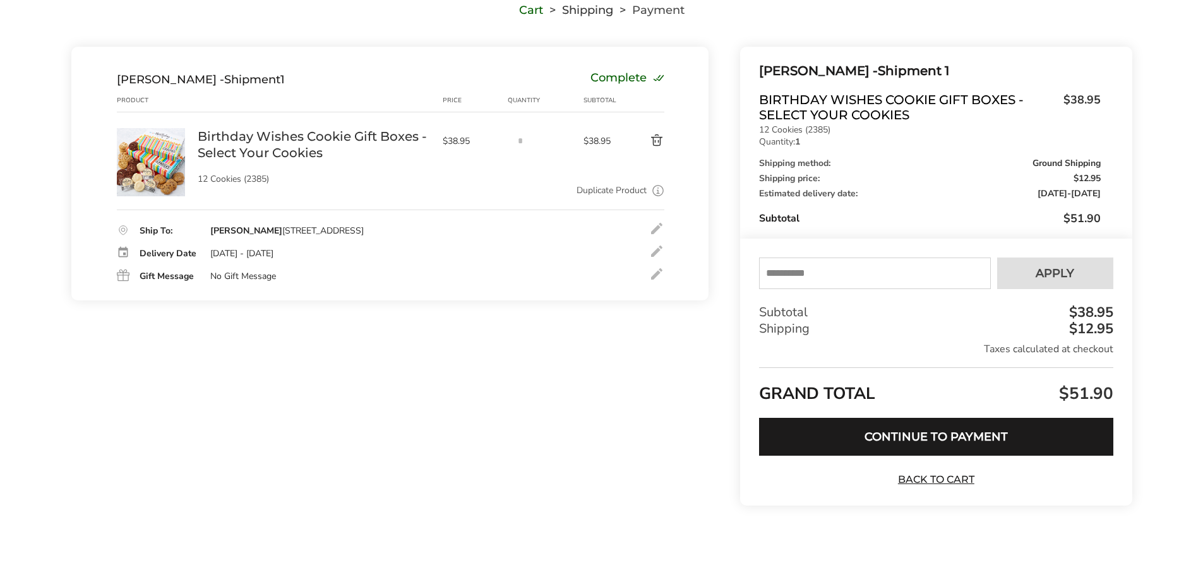
scroll to position [107, 0]
click at [938, 280] on input "text" at bounding box center [874, 274] width 231 height 32
type input "*********"
click at [1028, 280] on button "Apply" at bounding box center [1055, 274] width 116 height 32
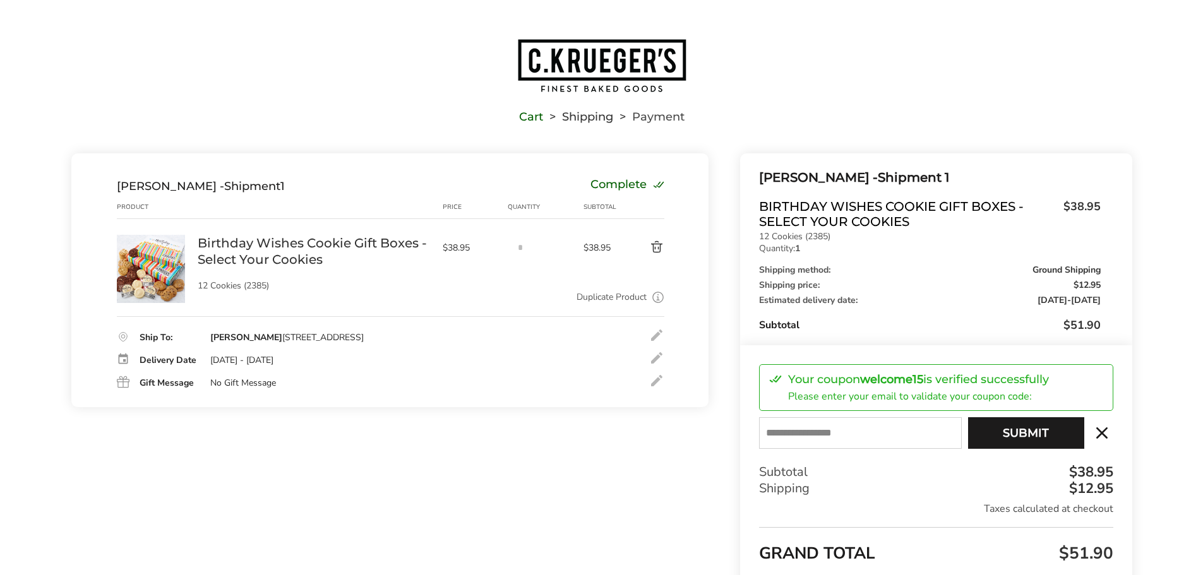
scroll to position [0, 0]
click at [929, 438] on input "E-mail" at bounding box center [860, 434] width 202 height 32
type input "****"
click at [1042, 434] on button "Submit" at bounding box center [1026, 434] width 116 height 32
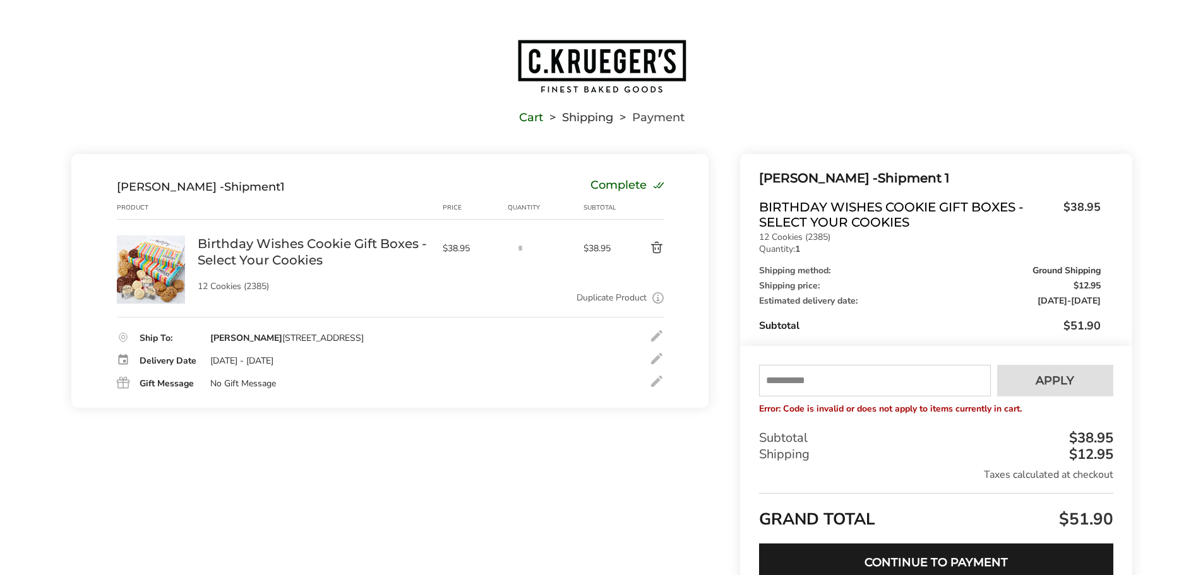
click at [867, 390] on input "text" at bounding box center [874, 381] width 231 height 32
type input "****"
click at [1049, 380] on span "Apply" at bounding box center [1054, 380] width 39 height 11
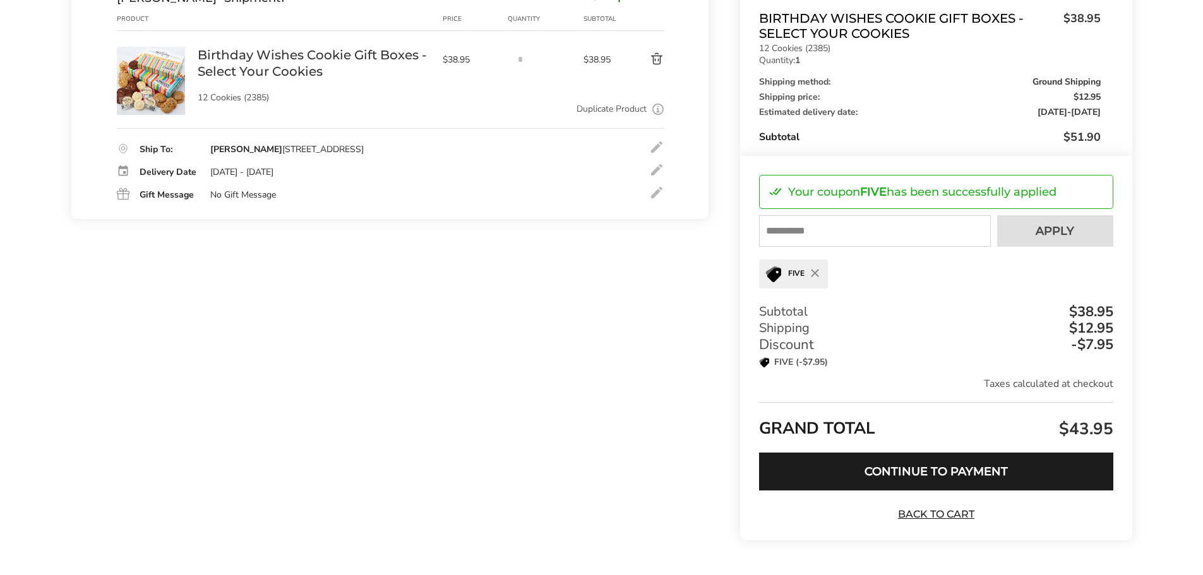
scroll to position [189, 0]
click at [876, 230] on input "text" at bounding box center [874, 231] width 231 height 32
type input "*"
type input "*********"
click at [1043, 242] on button "Apply" at bounding box center [1055, 231] width 116 height 32
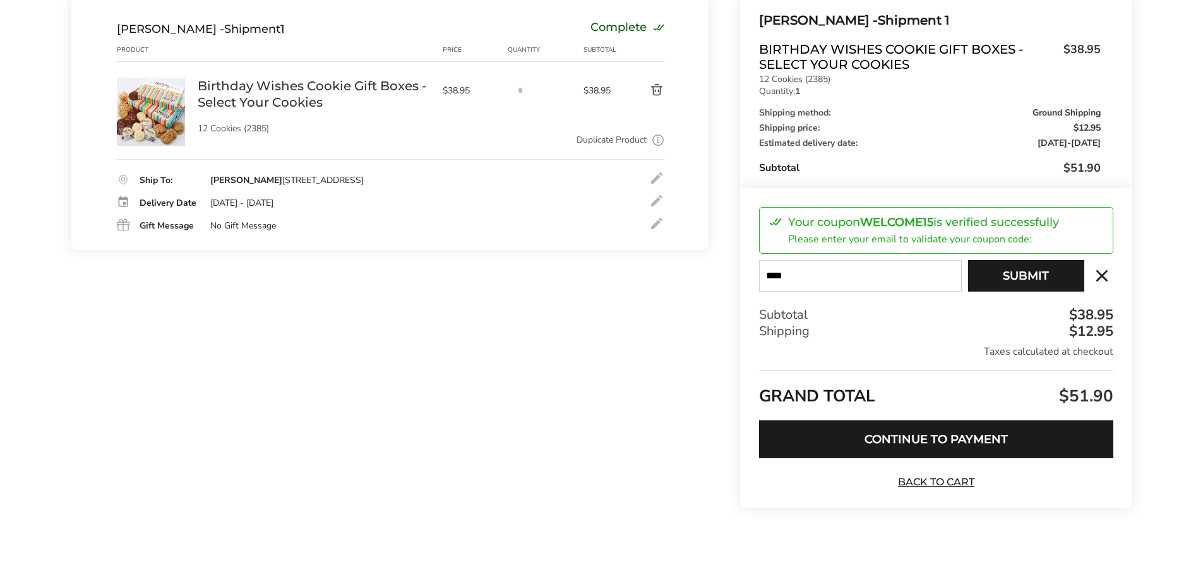
scroll to position [160, 0]
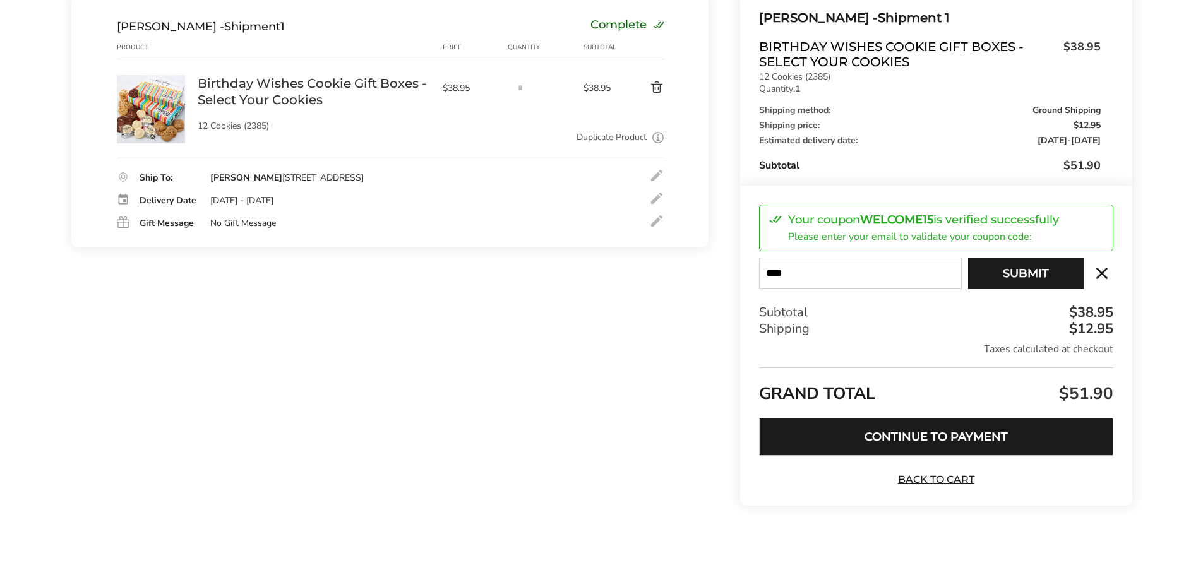
click at [890, 446] on button "Continue to Payment" at bounding box center [936, 437] width 354 height 38
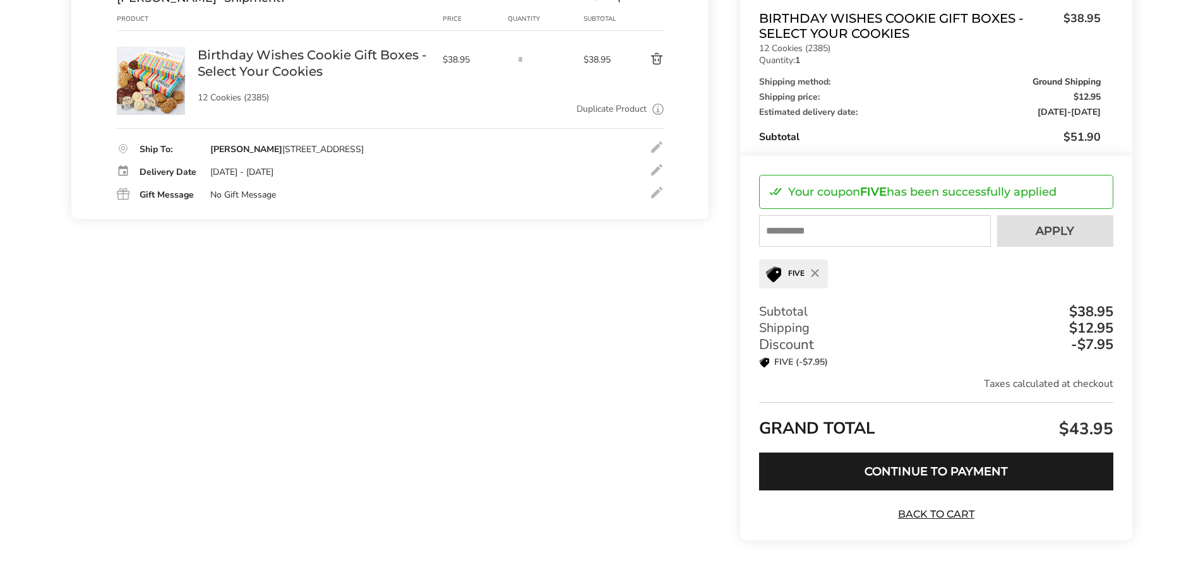
scroll to position [223, 0]
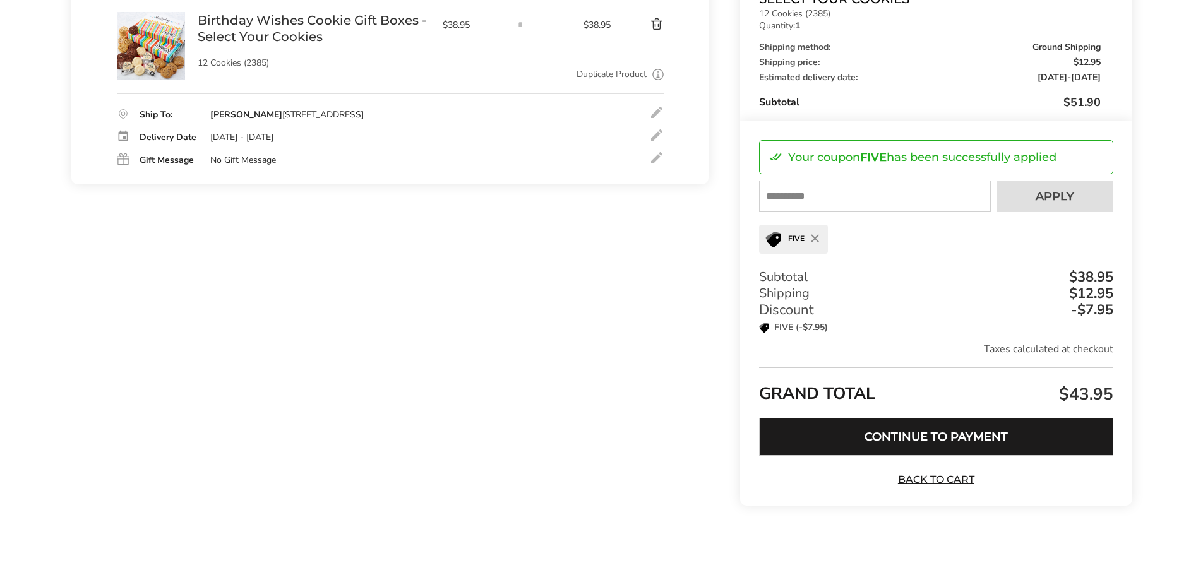
click at [923, 441] on button "Continue to Payment" at bounding box center [936, 437] width 354 height 38
